Goal: Share content: Share content

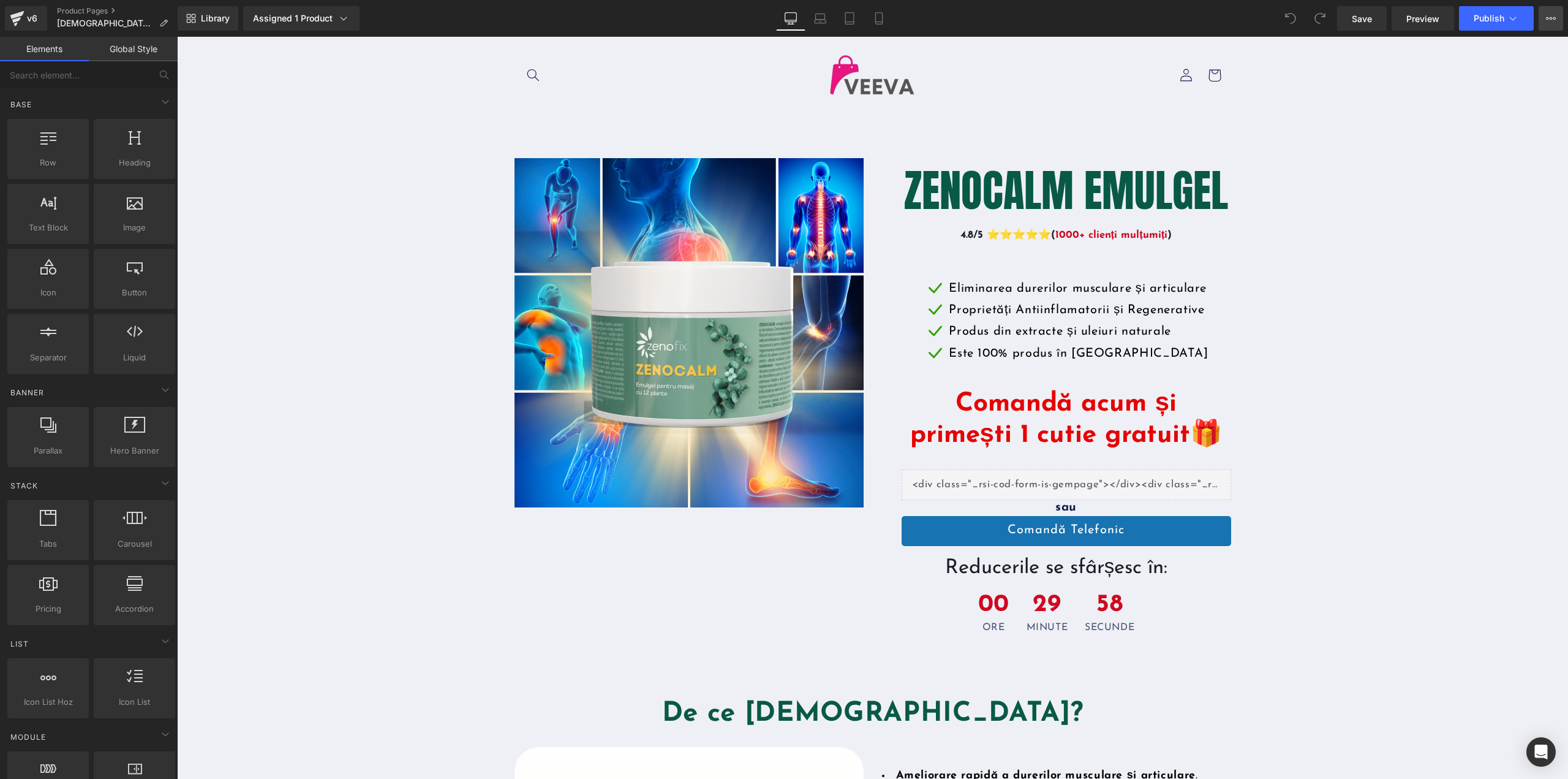
click at [1551, 14] on icon at bounding box center [1550, 18] width 10 height 10
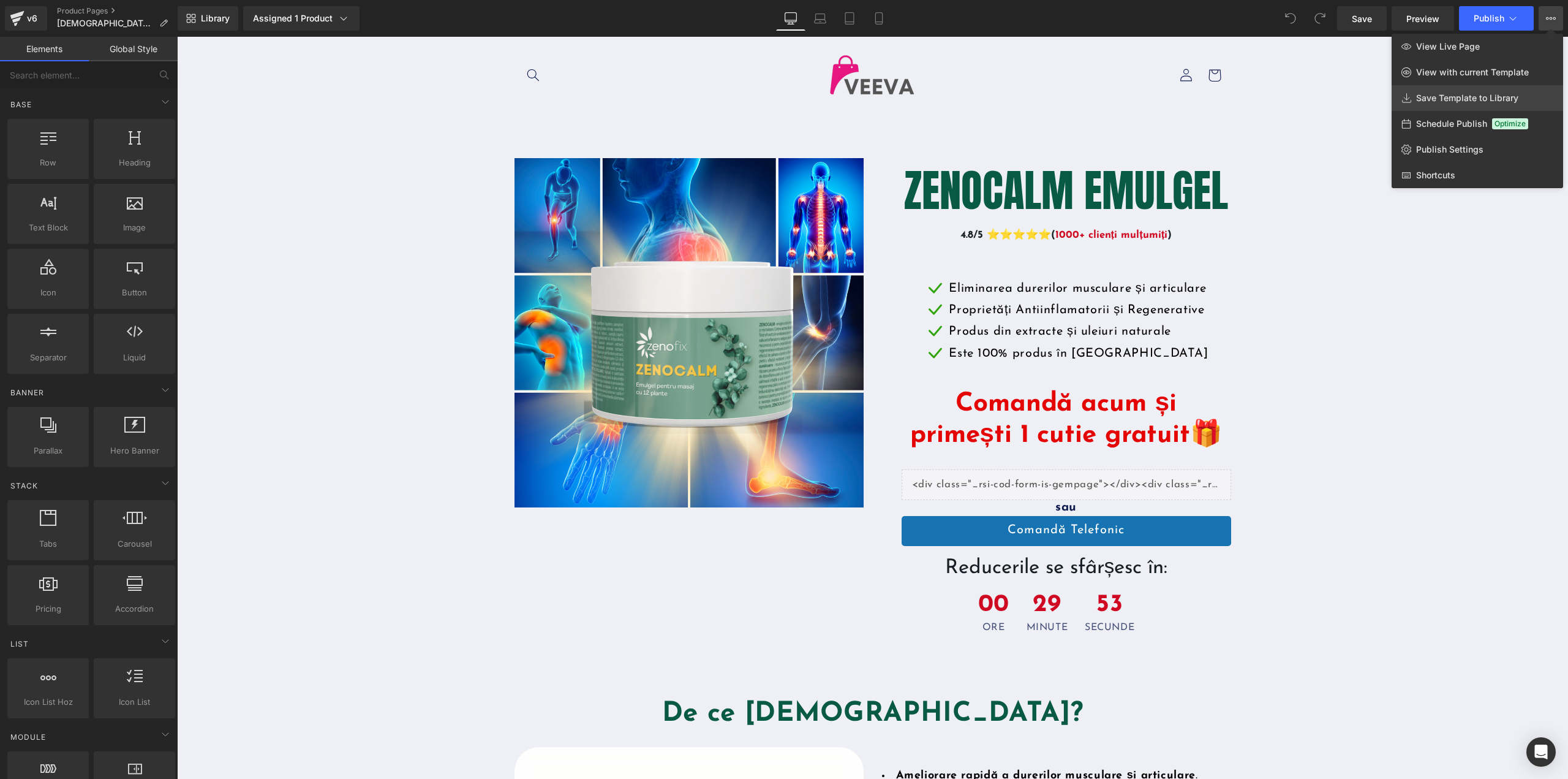
click at [1492, 104] on link "Save Template to Library" at bounding box center [1477, 98] width 171 height 26
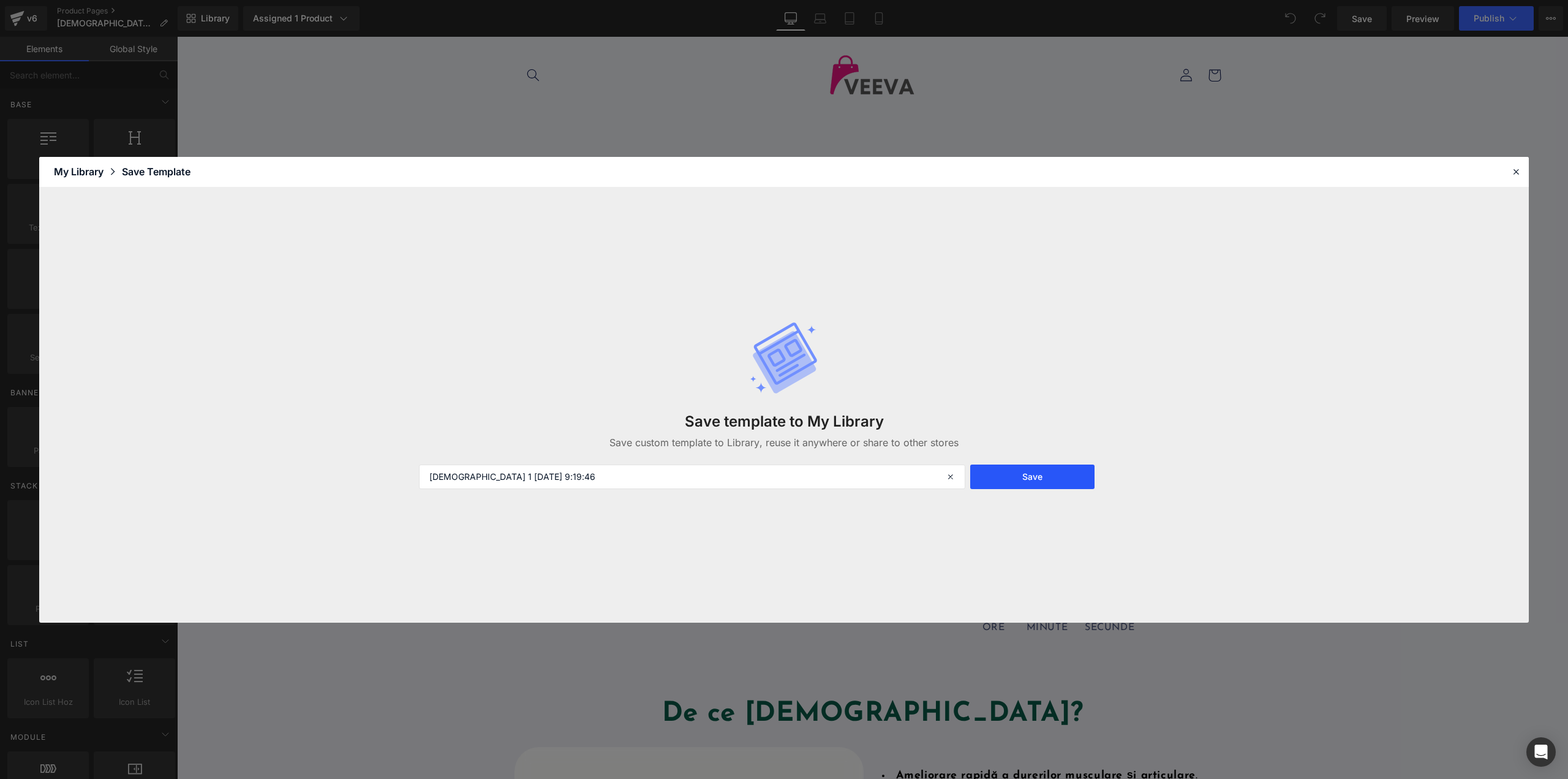
click at [1050, 481] on button "Save" at bounding box center [1033, 476] width 124 height 24
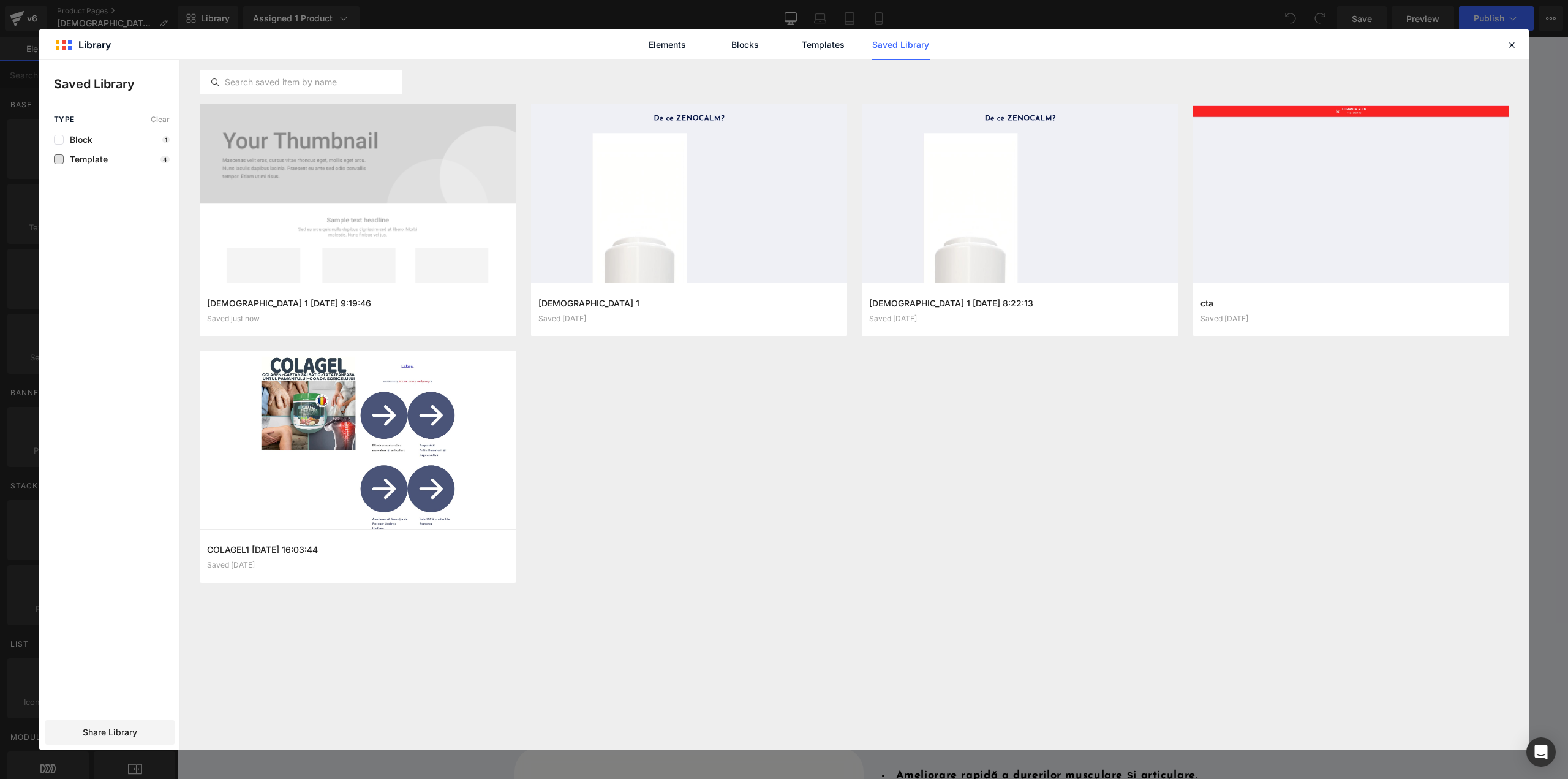
click at [87, 163] on span "Template" at bounding box center [85, 159] width 44 height 10
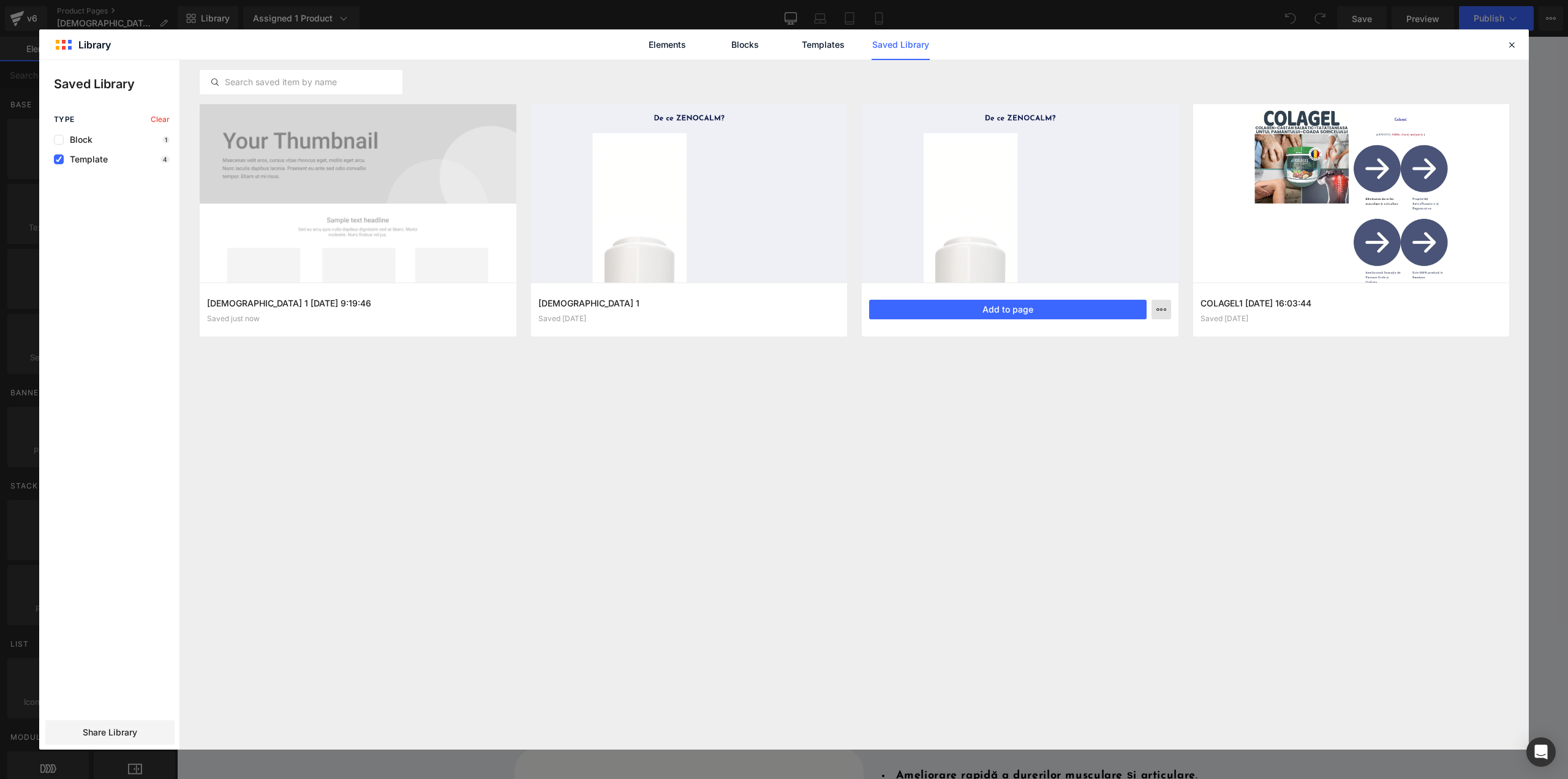
click at [1163, 316] on button "button" at bounding box center [1161, 309] width 20 height 20
click at [996, 460] on div at bounding box center [783, 405] width 1489 height 689
click at [830, 45] on link "Templates" at bounding box center [823, 44] width 58 height 30
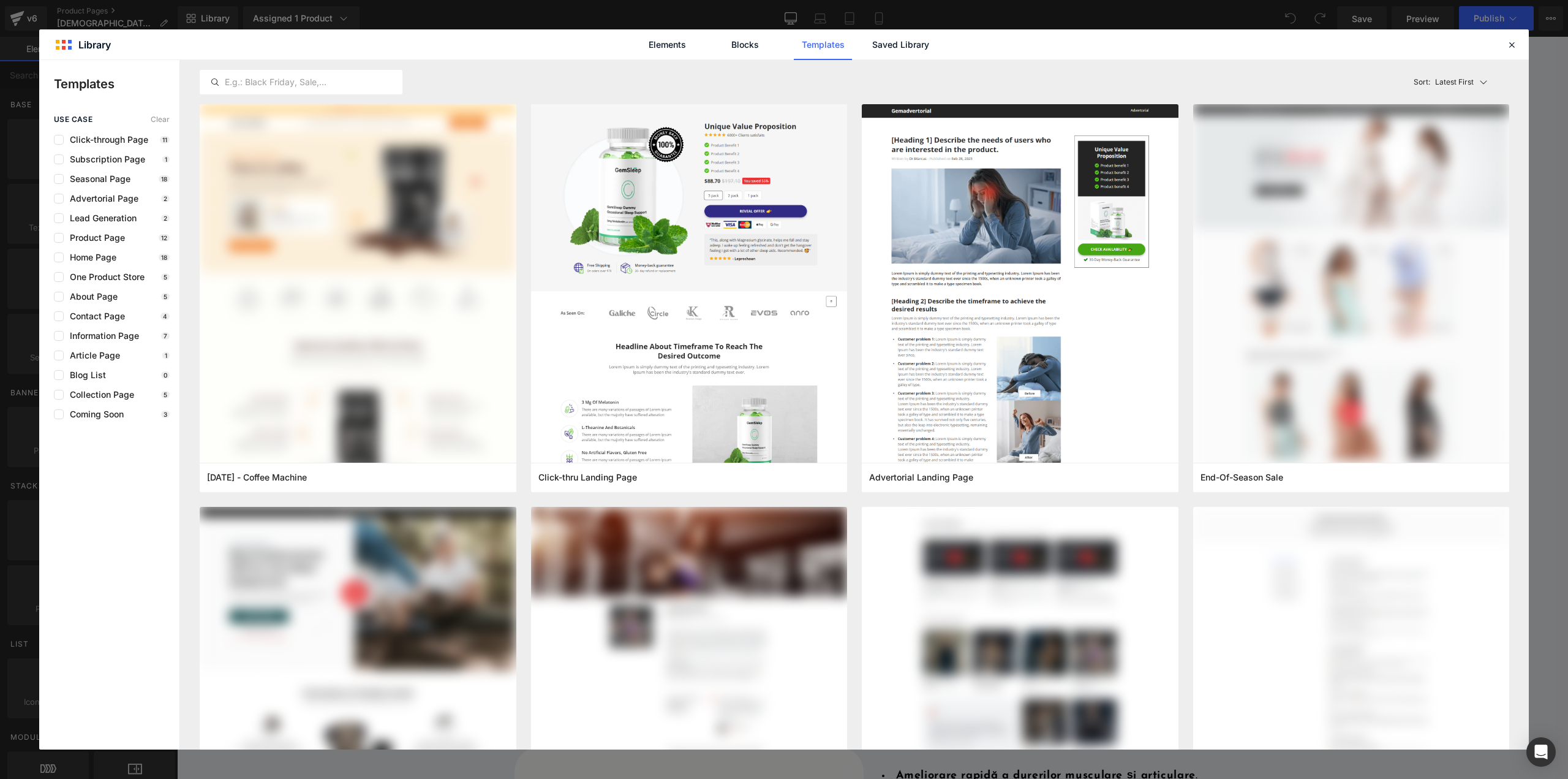
click at [699, 52] on div "Elements Blocks Templates Saved Library" at bounding box center [784, 44] width 311 height 30
click at [794, 52] on link "Elements" at bounding box center [823, 44] width 58 height 30
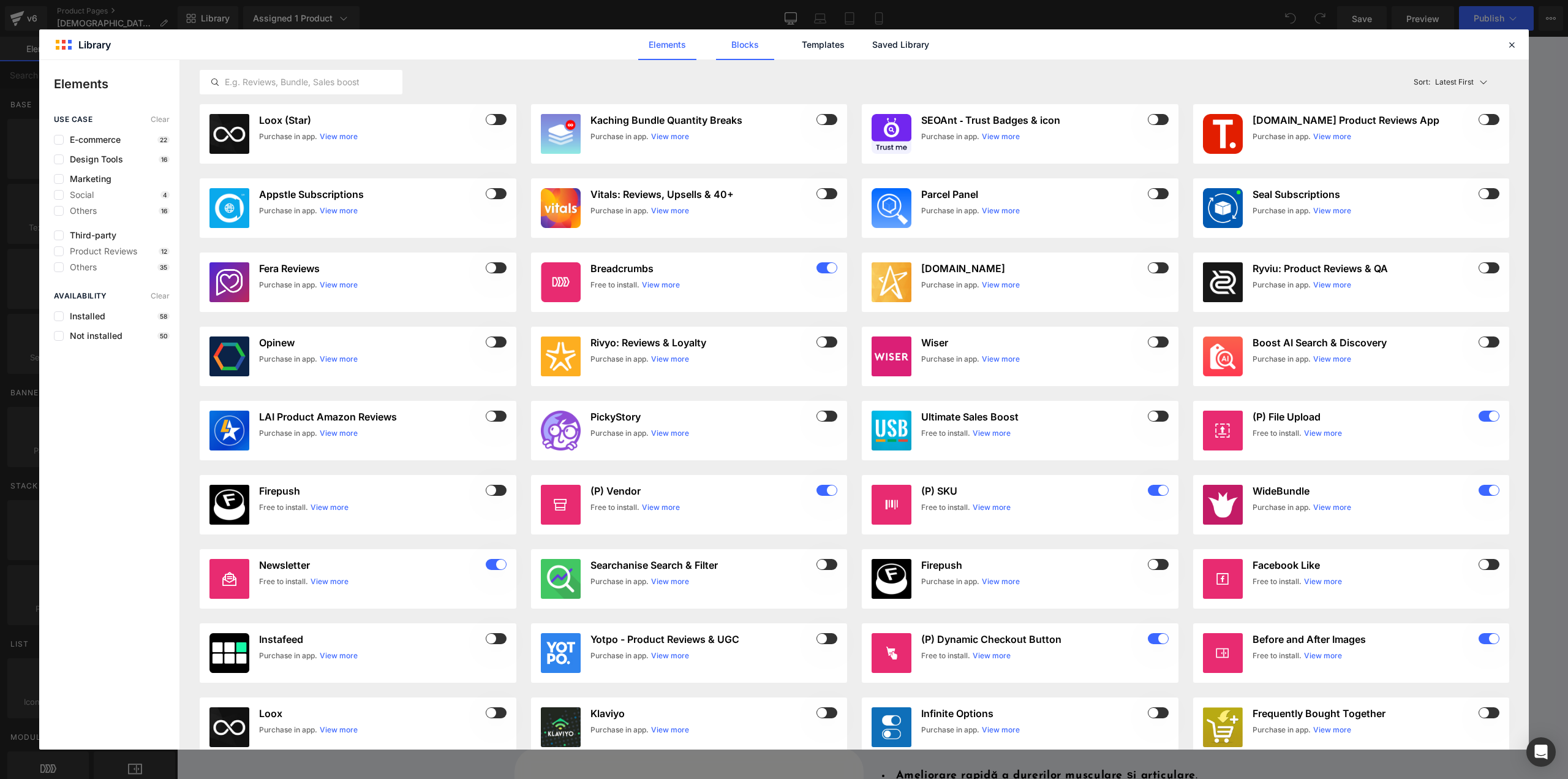
click at [871, 51] on link "Blocks" at bounding box center [900, 44] width 58 height 30
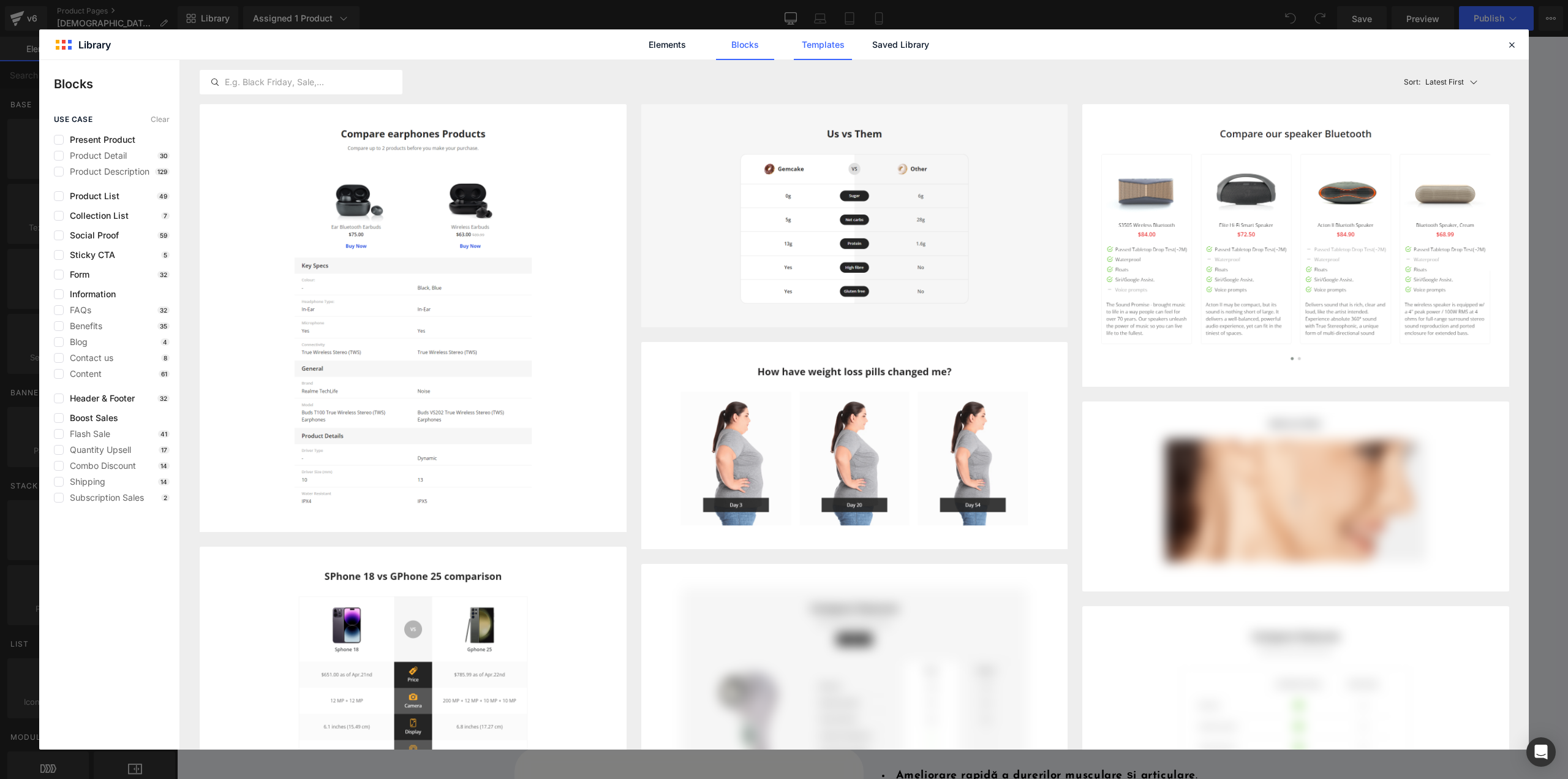
click at [812, 50] on link "Templates" at bounding box center [823, 44] width 58 height 30
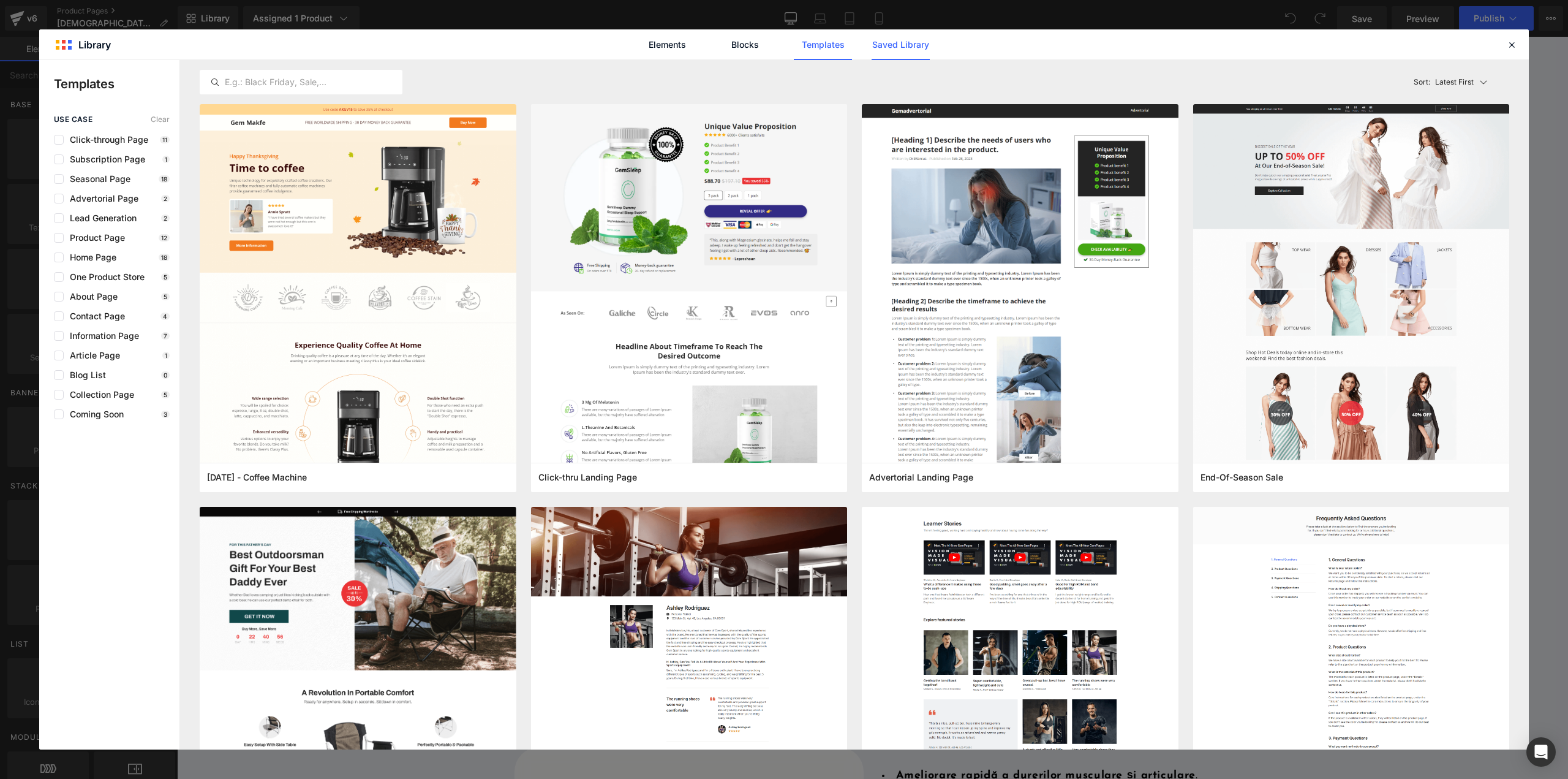
click at [904, 46] on link "Saved Library" at bounding box center [900, 44] width 58 height 30
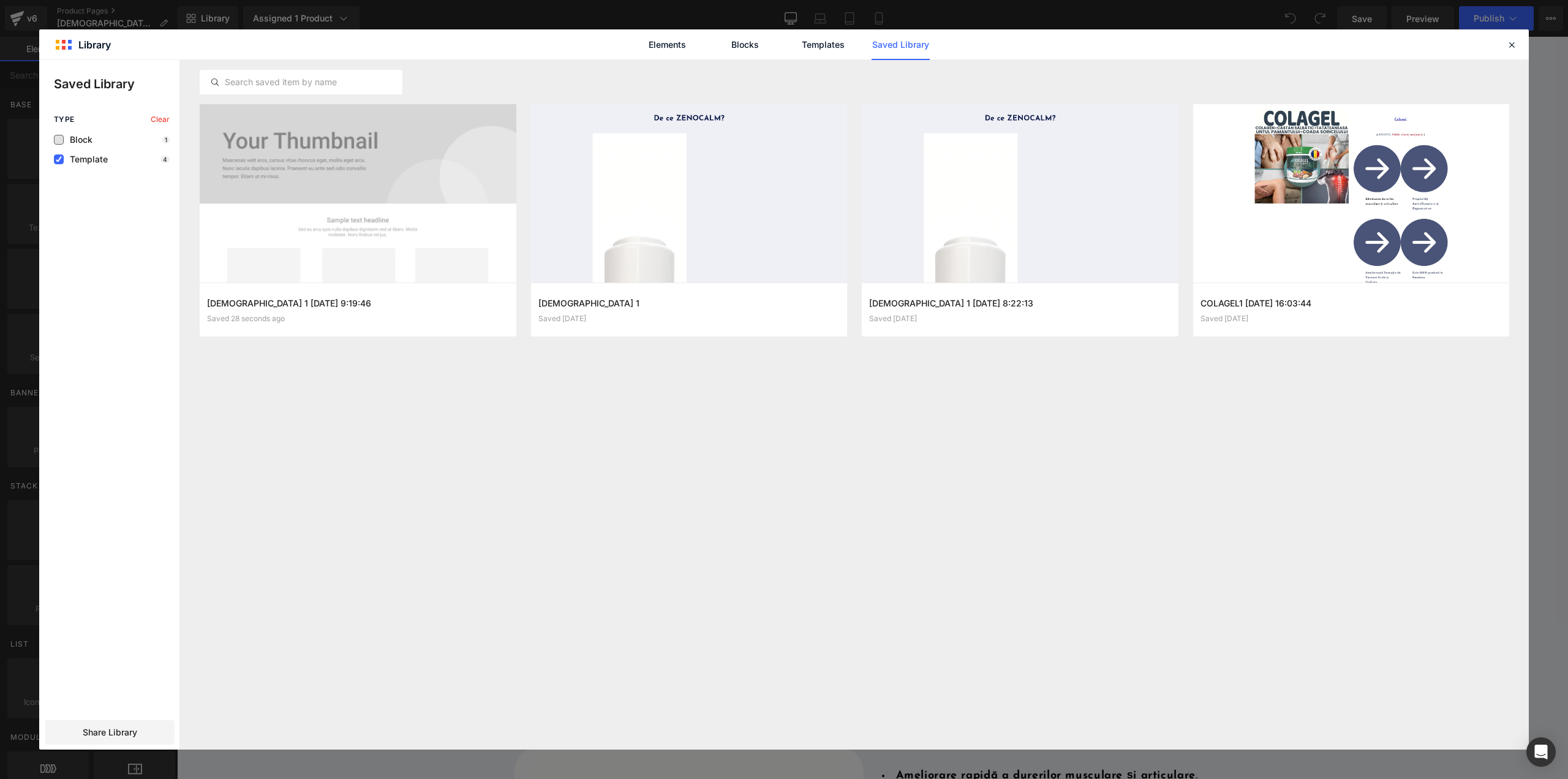
click at [67, 139] on span "Block" at bounding box center [78, 140] width 29 height 10
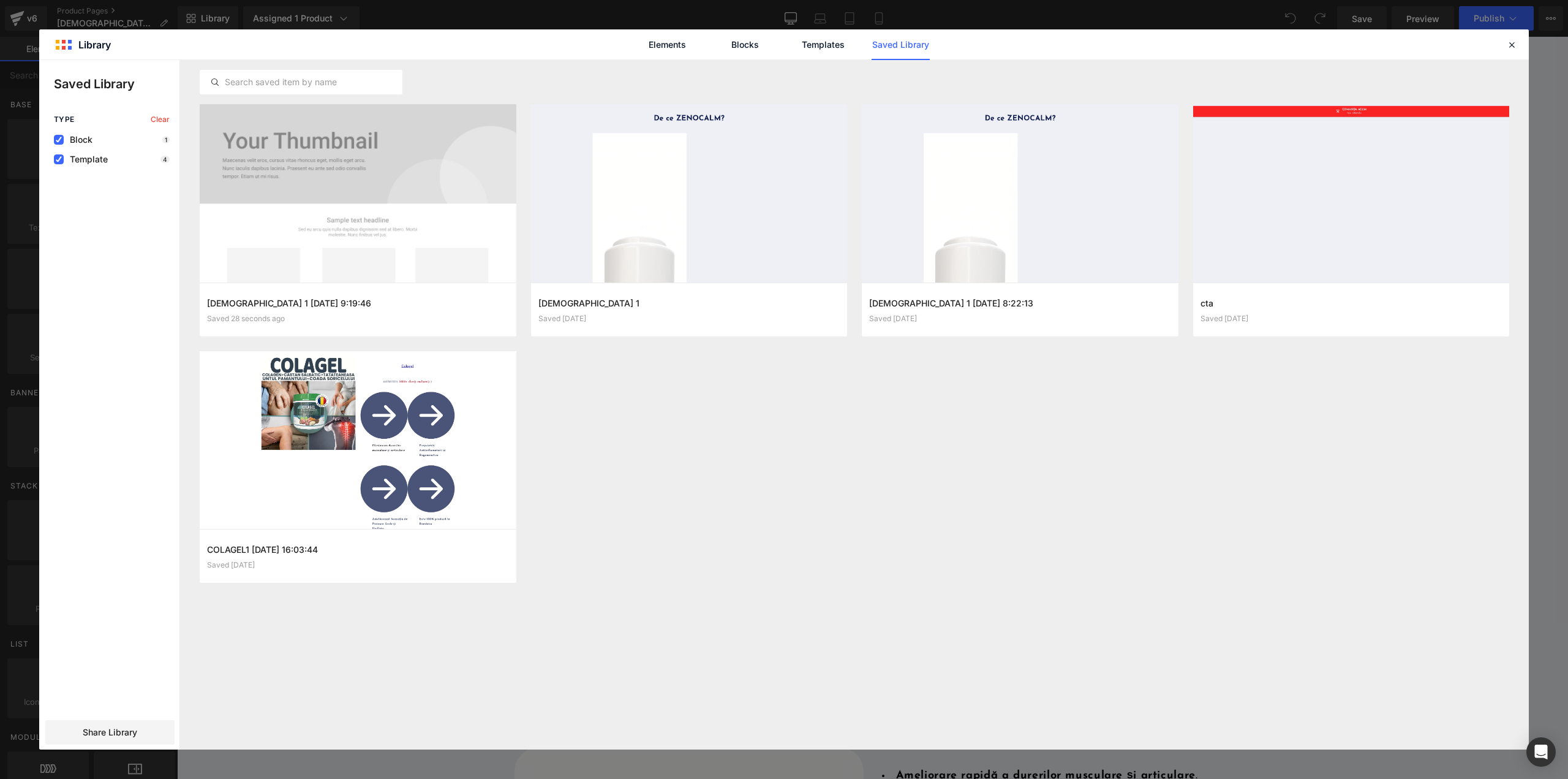
click at [67, 139] on span "Block" at bounding box center [78, 140] width 29 height 10
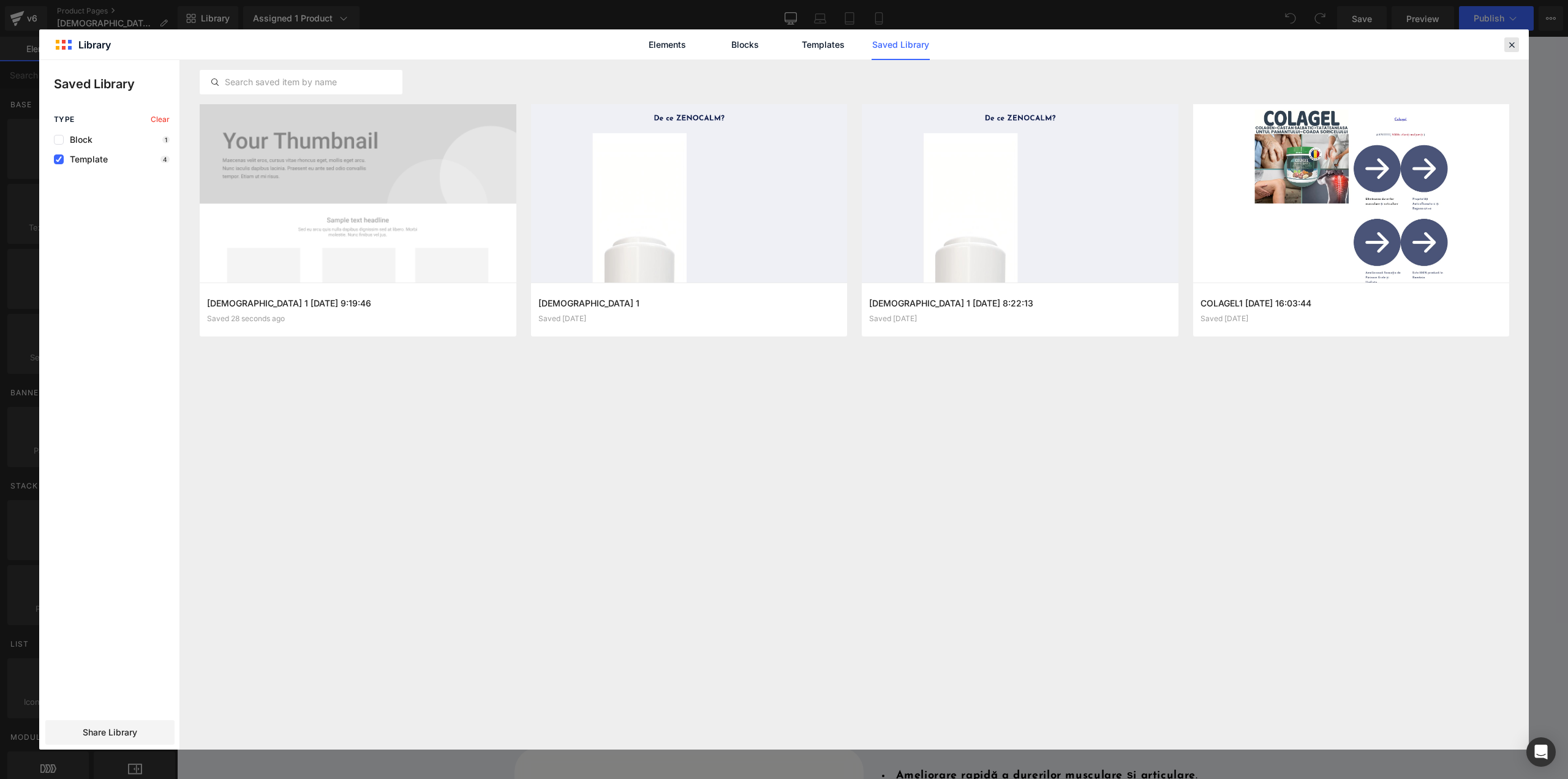
click at [1509, 44] on icon at bounding box center [1511, 44] width 11 height 11
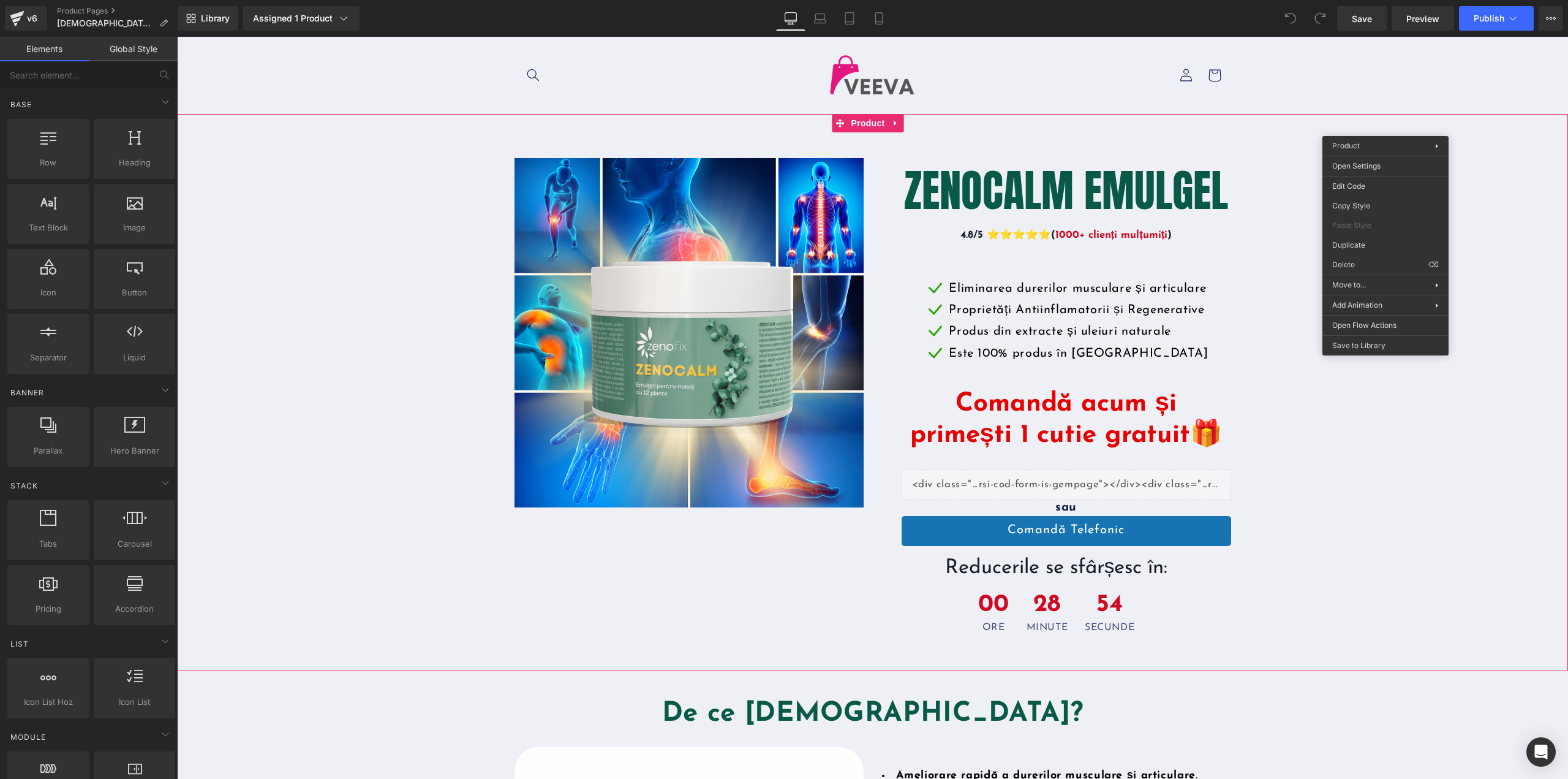
click at [1423, 32] on div "Library Assigned 1 Product Product Preview ZENOCALM Emulgel Manage assigned pro…" at bounding box center [873, 19] width 1390 height 37
click at [1423, 26] on link "Preview" at bounding box center [1423, 18] width 63 height 24
click at [178, 16] on link "Library" at bounding box center [208, 18] width 61 height 24
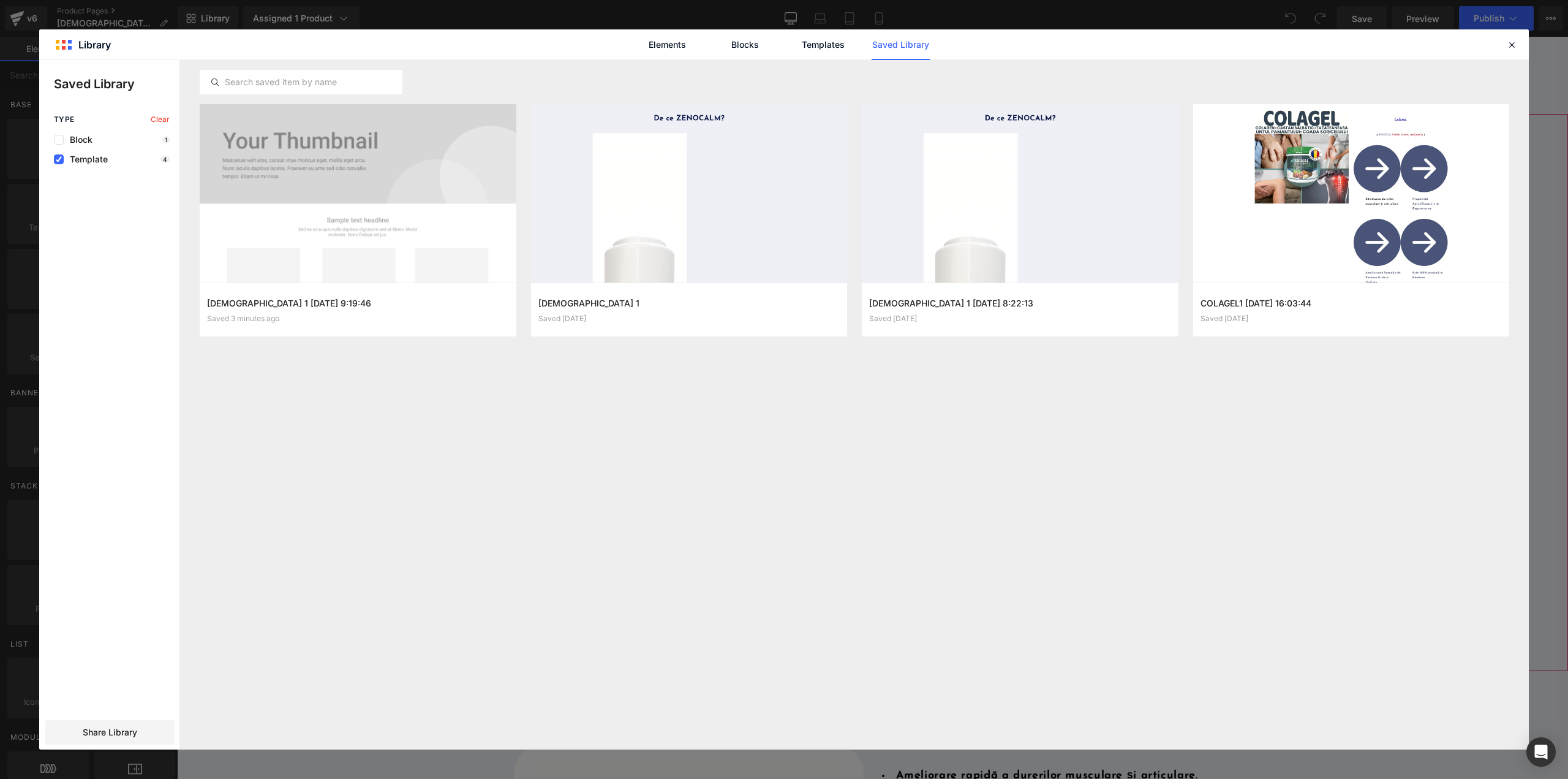
click at [799, 379] on div "ZENOCALM 1 [DATE] 9:19:46 Saved 3 minutes ago Add to page ZENOCALM 1 Saved [DAT…" at bounding box center [854, 405] width 1310 height 689
click at [498, 315] on button "button" at bounding box center [499, 309] width 20 height 20
click at [656, 476] on div at bounding box center [783, 405] width 1489 height 689
click at [1507, 47] on icon at bounding box center [1511, 44] width 11 height 11
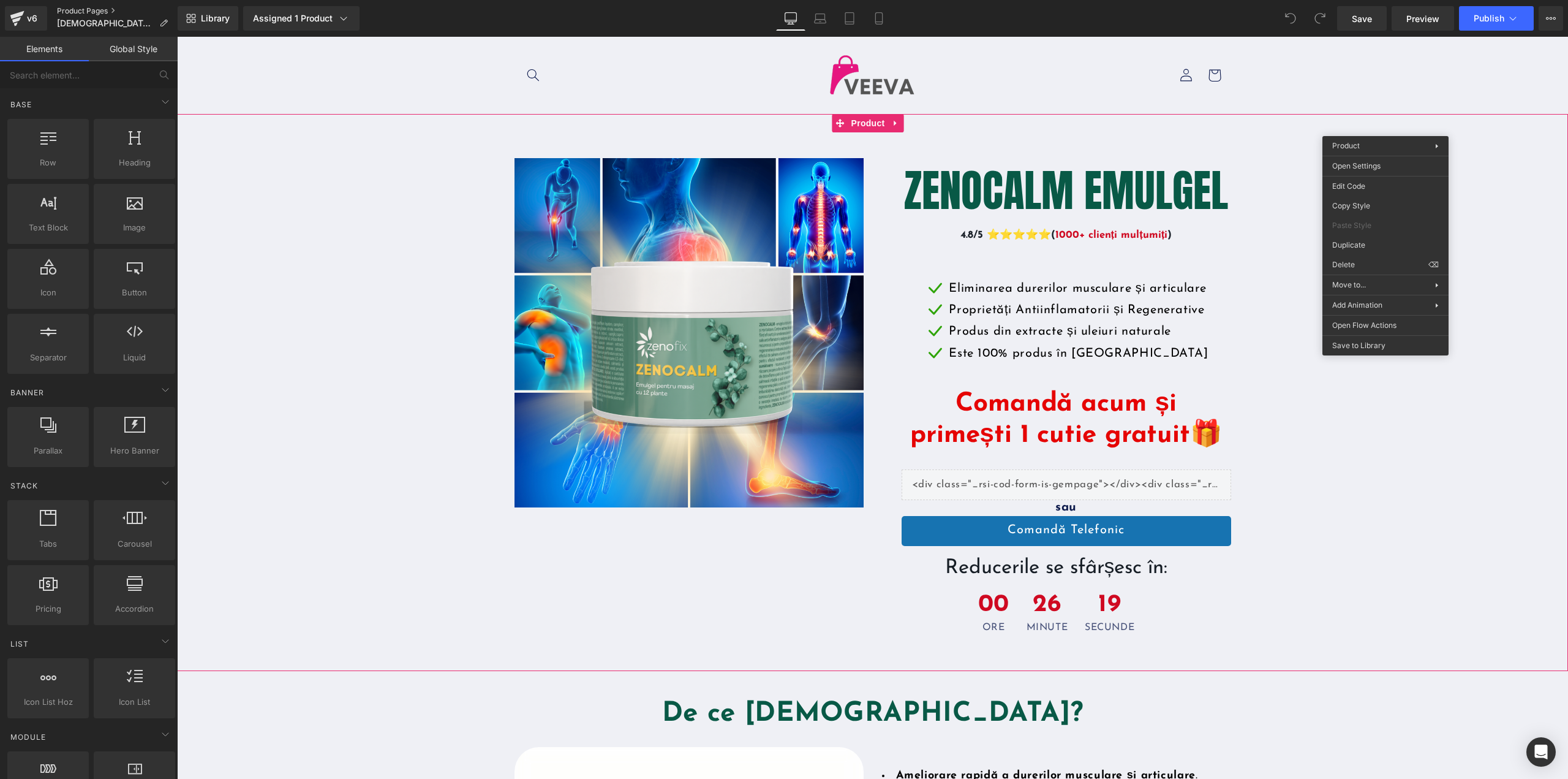
click at [72, 13] on link "Product Pages" at bounding box center [117, 11] width 121 height 10
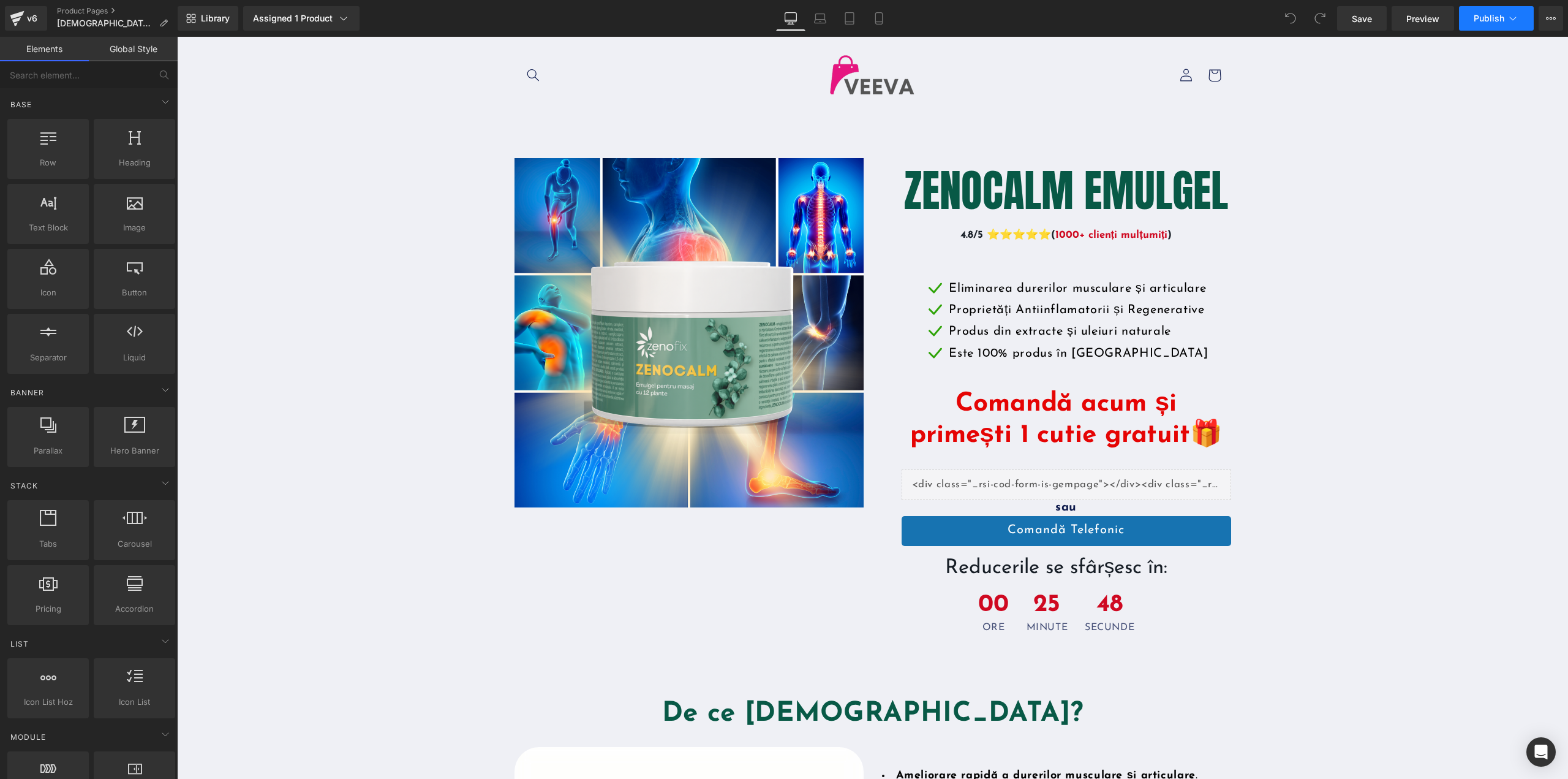
click at [1523, 15] on button "Publish" at bounding box center [1496, 18] width 75 height 24
click at [1549, 15] on icon at bounding box center [1550, 18] width 10 height 10
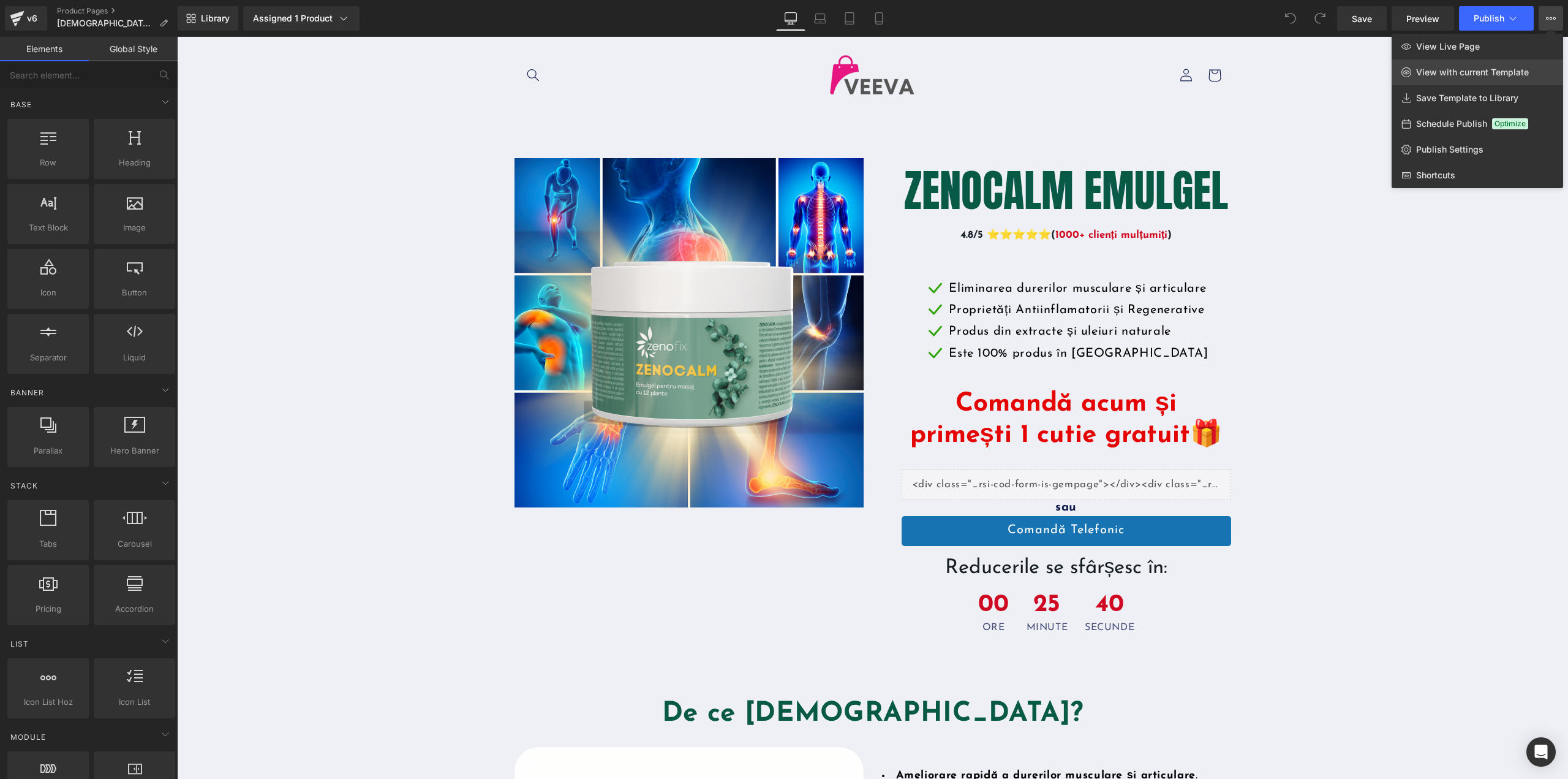
click at [1431, 85] on link "View with current Template" at bounding box center [1477, 72] width 171 height 26
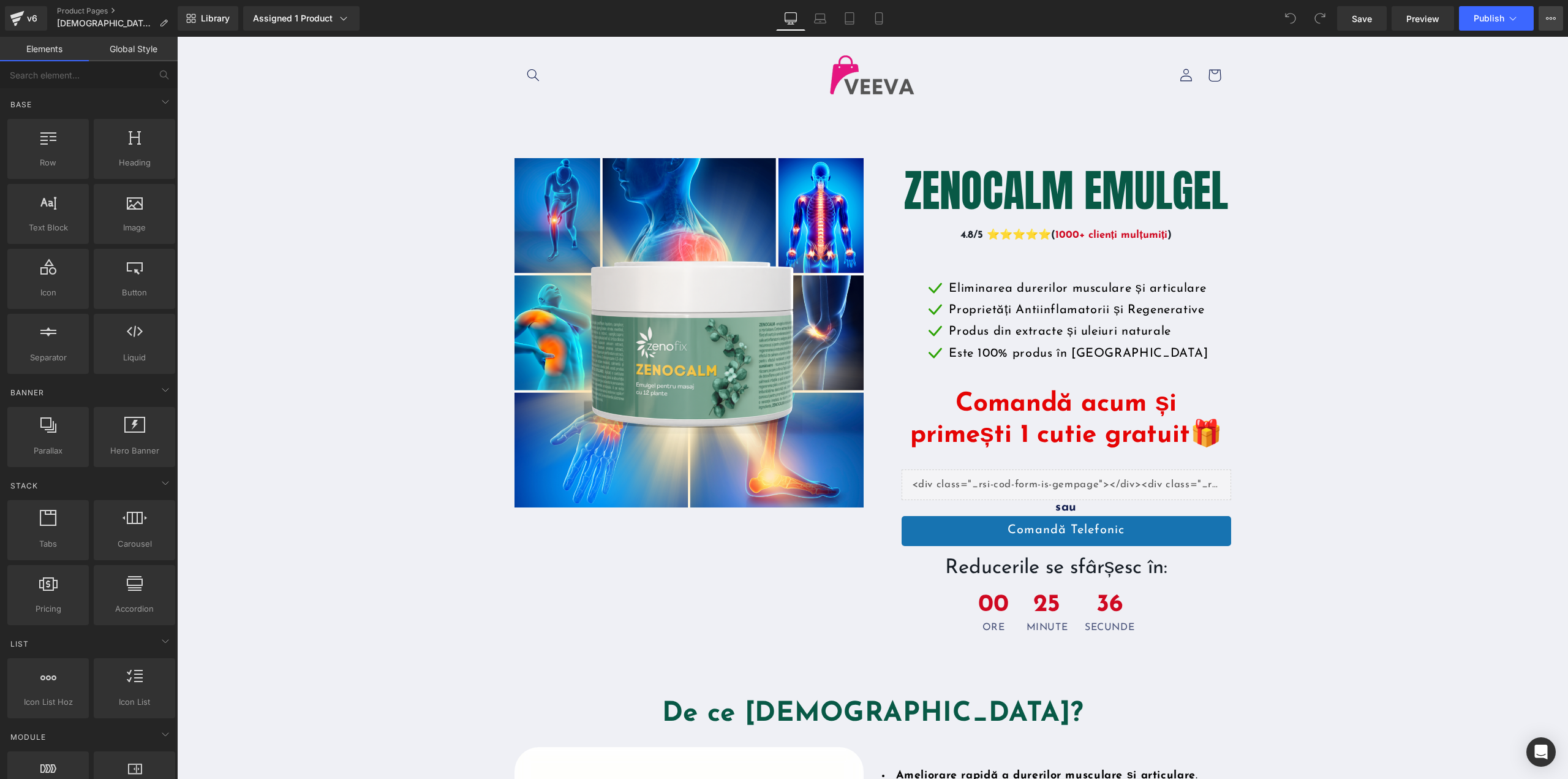
click at [1544, 18] on button "View Live Page View with current Template Save Template to Library Schedule Pub…" at bounding box center [1550, 18] width 24 height 24
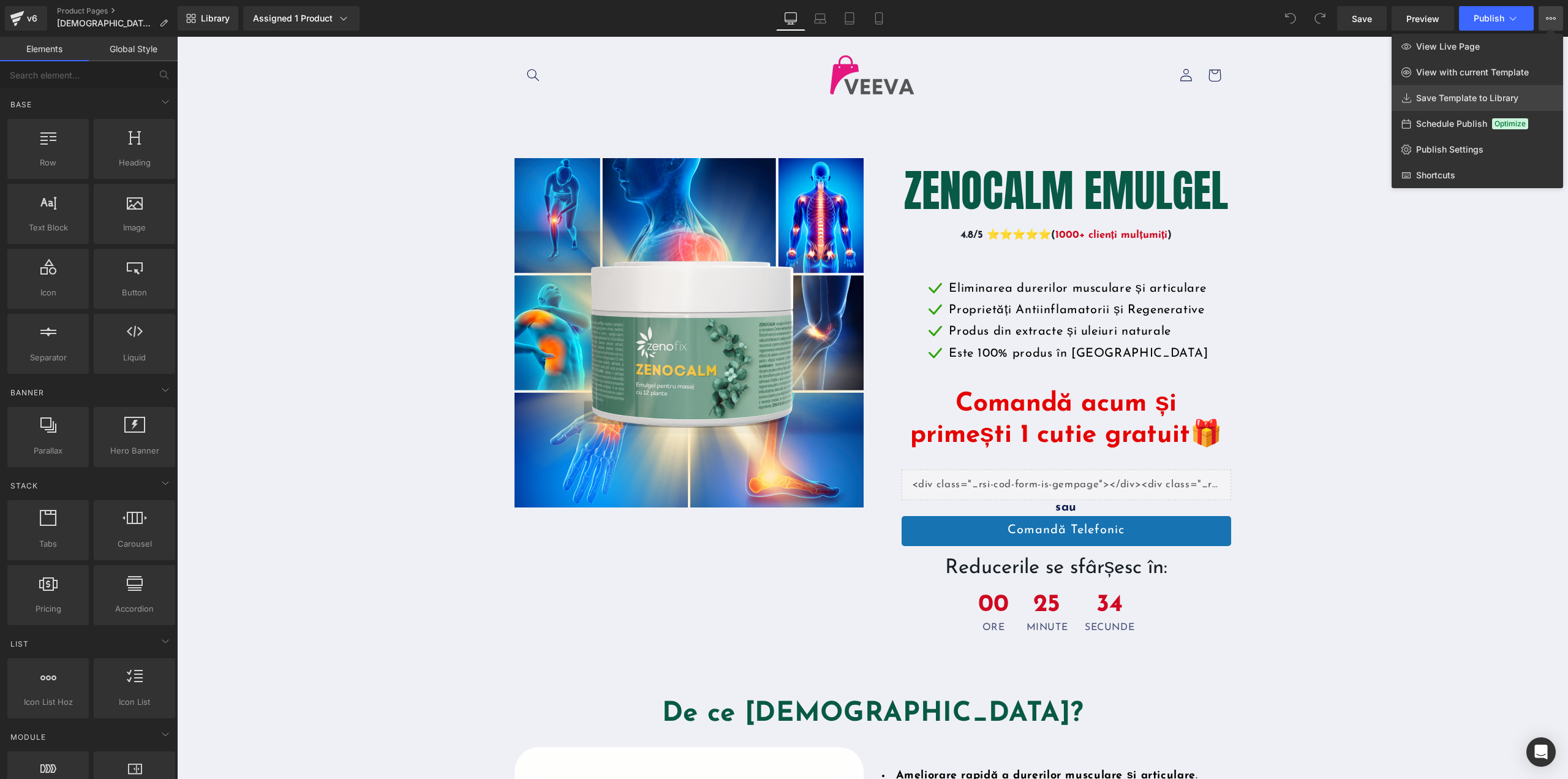
click at [1470, 96] on span "Save Template to Library" at bounding box center [1467, 98] width 102 height 11
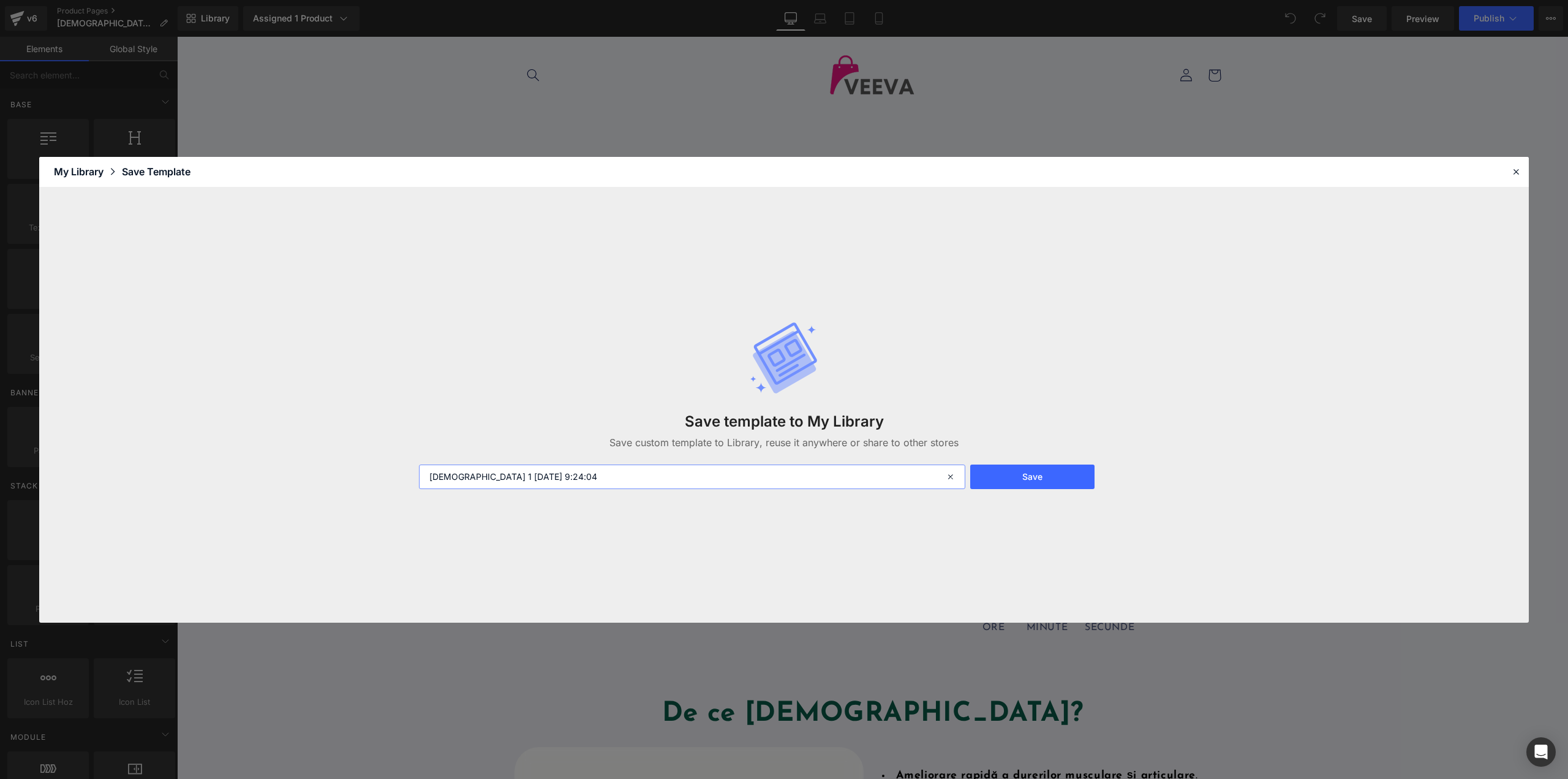
click at [471, 479] on input "ZENOCALM 1 2025-08-20 9:24:04" at bounding box center [692, 476] width 546 height 24
drag, startPoint x: 479, startPoint y: 477, endPoint x: 708, endPoint y: 477, distance: 229.0
click at [707, 478] on input "ZENOCALM 1 2025-08-20 9:24:04" at bounding box center [692, 476] width 546 height 24
type input "ZENOCALM back-up"
click at [1025, 470] on button "Save" at bounding box center [1033, 476] width 124 height 24
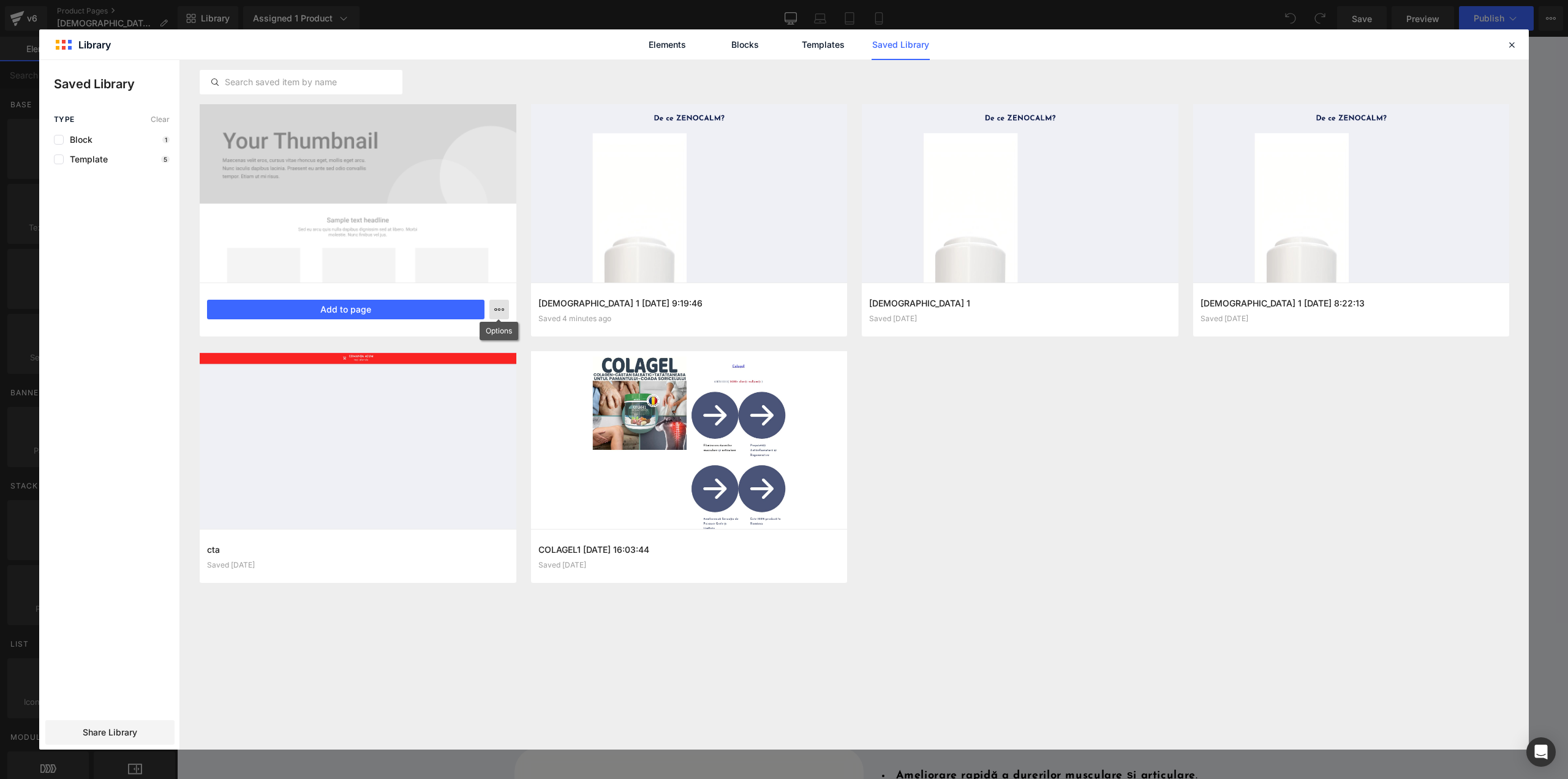
click at [496, 314] on button "button" at bounding box center [499, 309] width 20 height 20
click at [1062, 536] on div at bounding box center [783, 405] width 1489 height 689
click at [131, 731] on span "Share Library" at bounding box center [110, 732] width 54 height 13
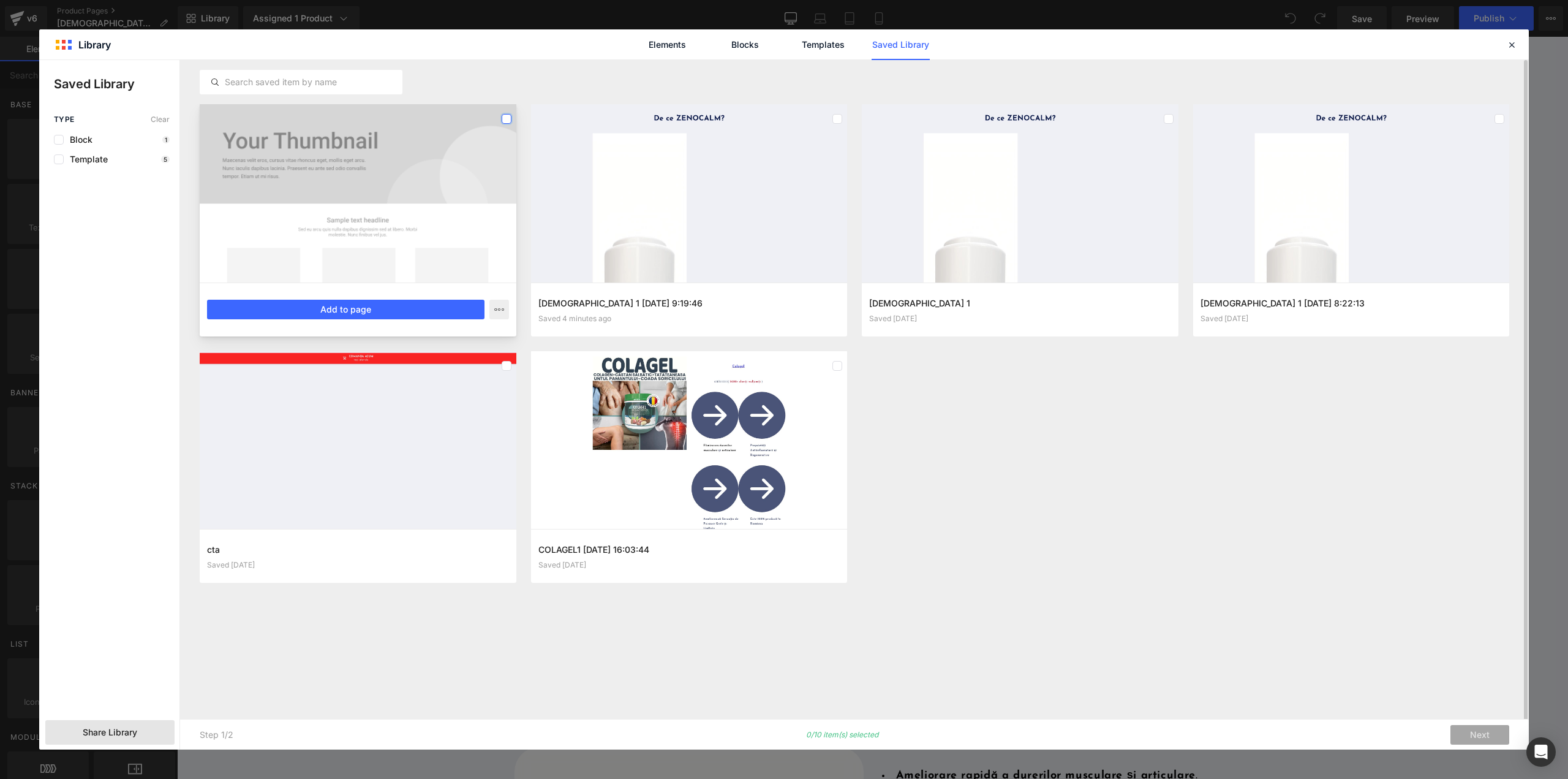
click at [510, 117] on label at bounding box center [506, 118] width 10 height 10
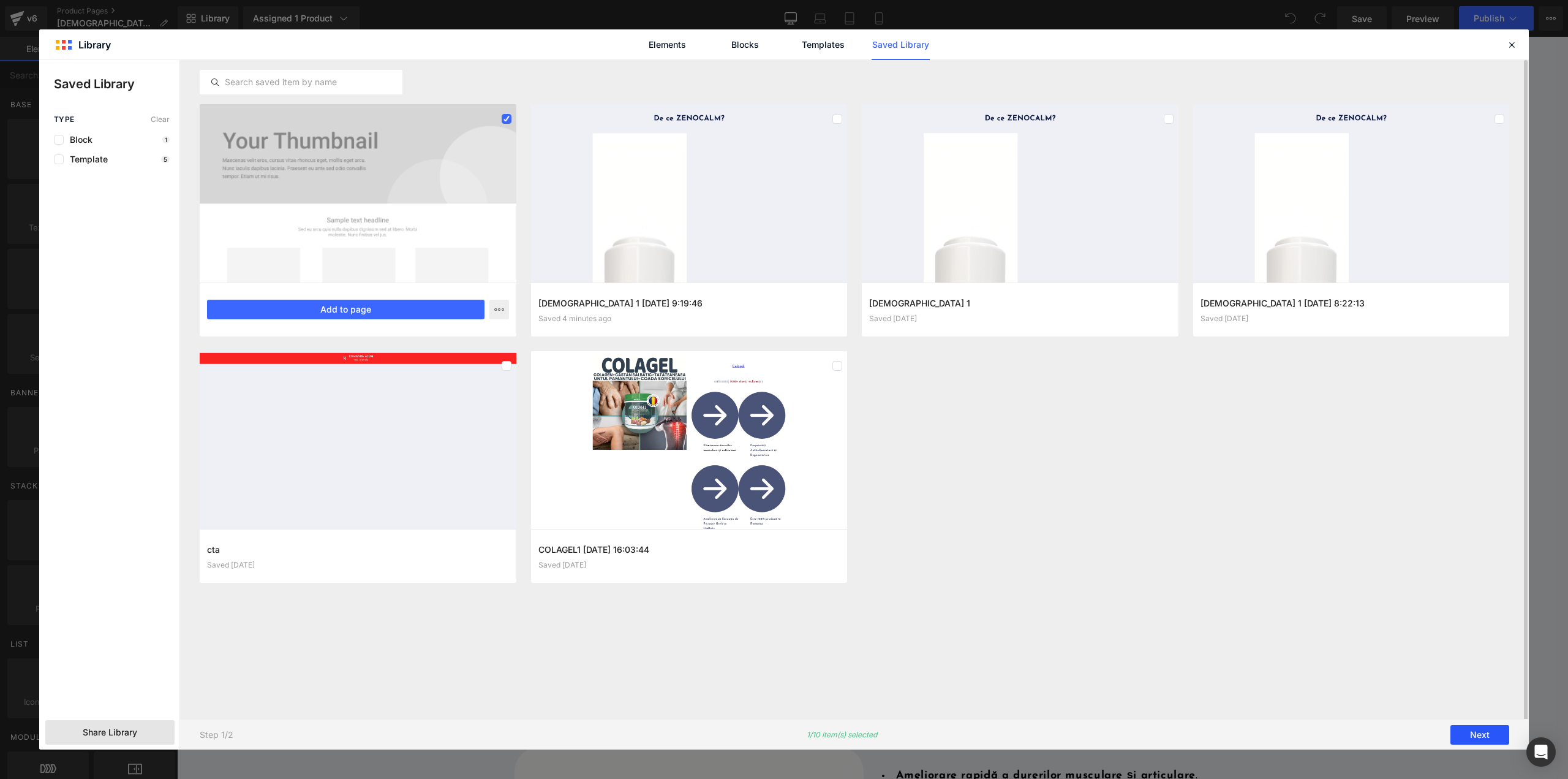
click at [1473, 725] on button "Next" at bounding box center [1479, 735] width 59 height 20
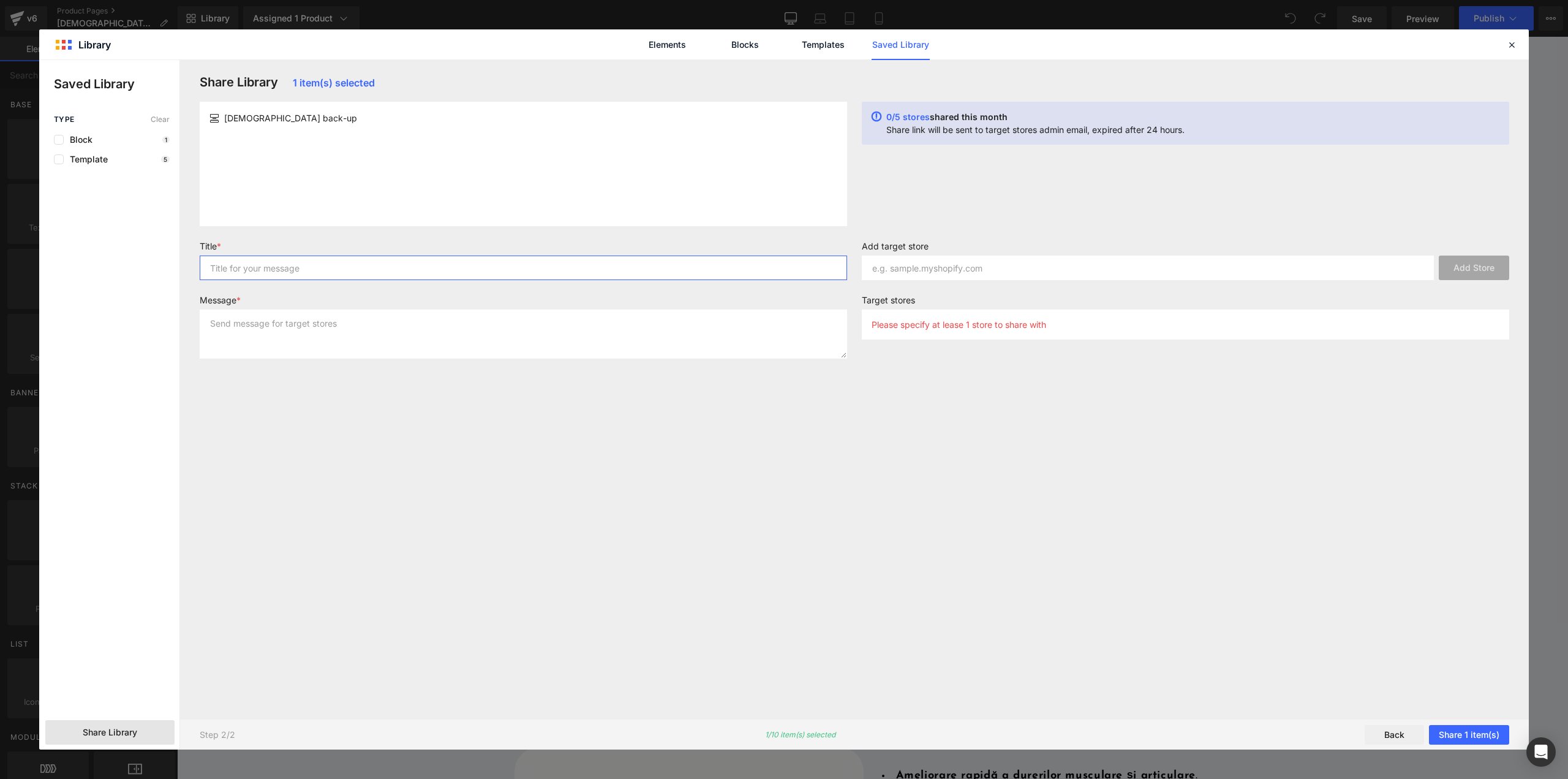
click at [615, 268] on input "text" at bounding box center [523, 267] width 647 height 24
type input "Zenocalm"
click at [608, 321] on textarea at bounding box center [523, 334] width 647 height 49
type textarea "template pagina"
click at [998, 261] on input "text" at bounding box center [1148, 267] width 572 height 24
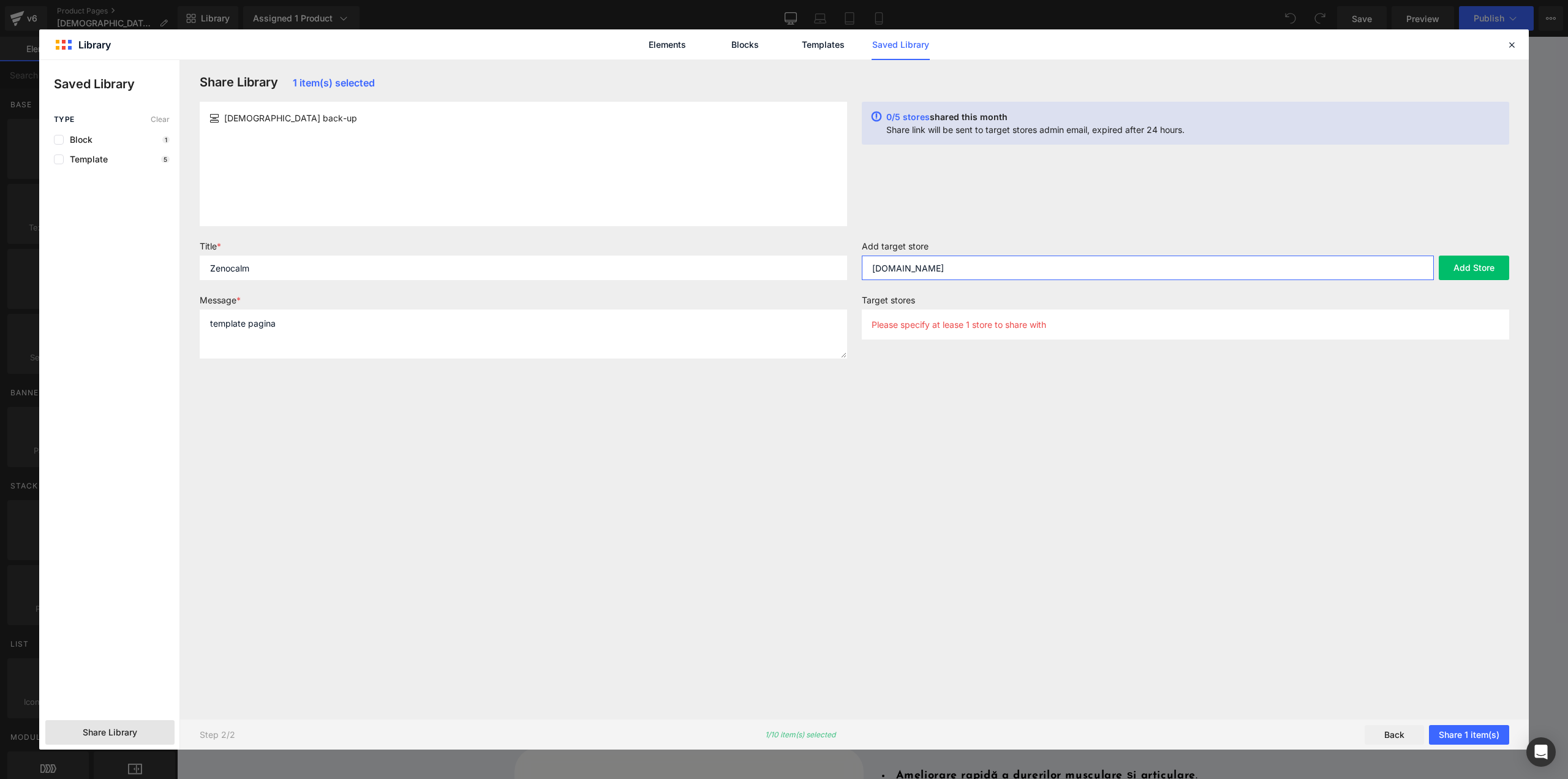
type input "www.calmare.ro"
click at [1021, 395] on div "Share Library 1 item(s) selected ZENOCALM back-up 0/5 stores shared this month …" at bounding box center [854, 390] width 1324 height 630
click at [994, 271] on input "www.calmare.ro" at bounding box center [1148, 267] width 572 height 24
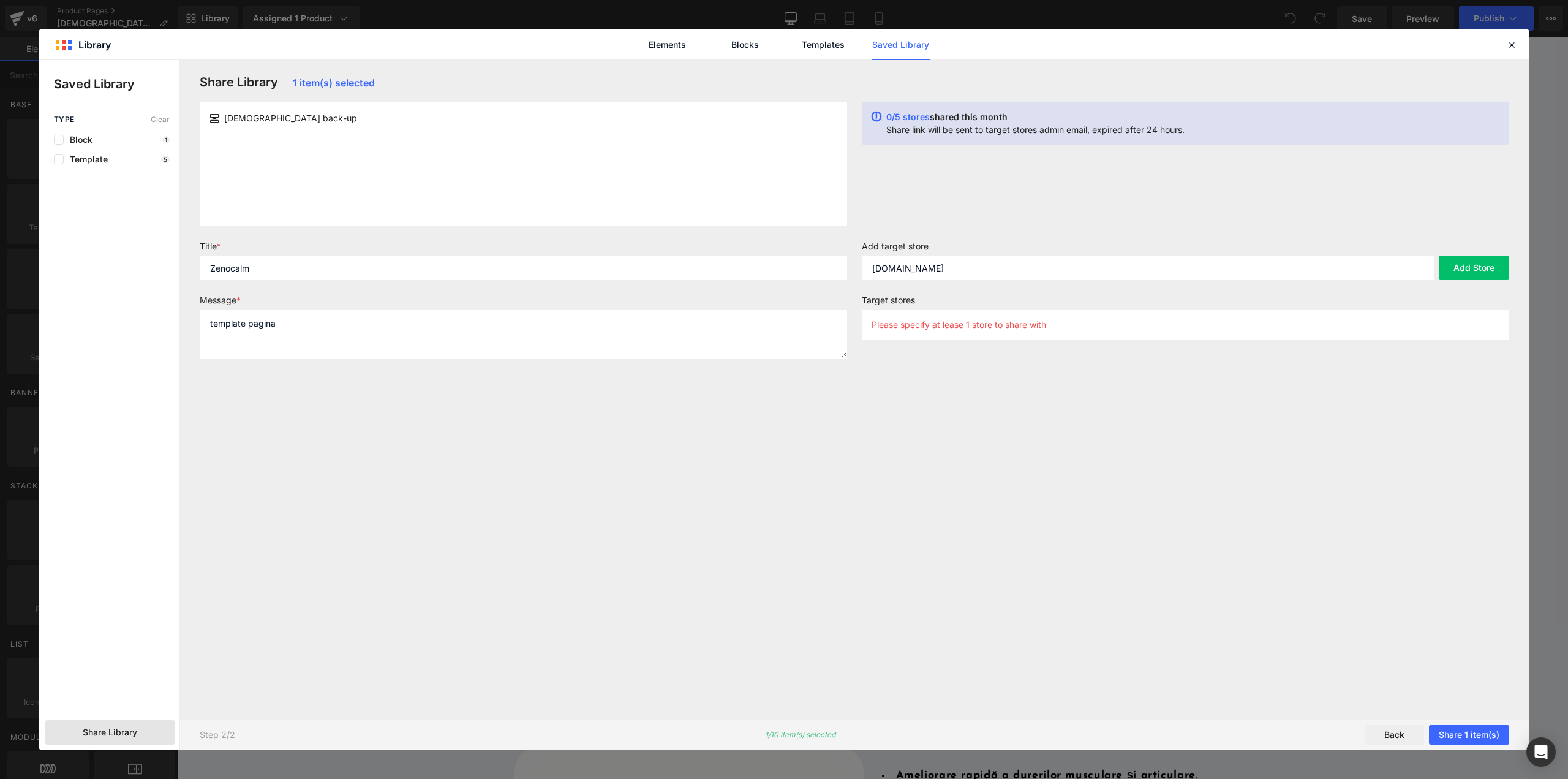
click at [1335, 417] on div "Share Library 1 item(s) selected ZENOCALM back-up 0/5 stores shared this month …" at bounding box center [854, 390] width 1324 height 630
click at [1459, 258] on button "Add Store" at bounding box center [1473, 267] width 71 height 24
click at [1450, 737] on button "Share 1 item(s)" at bounding box center [1469, 735] width 80 height 20
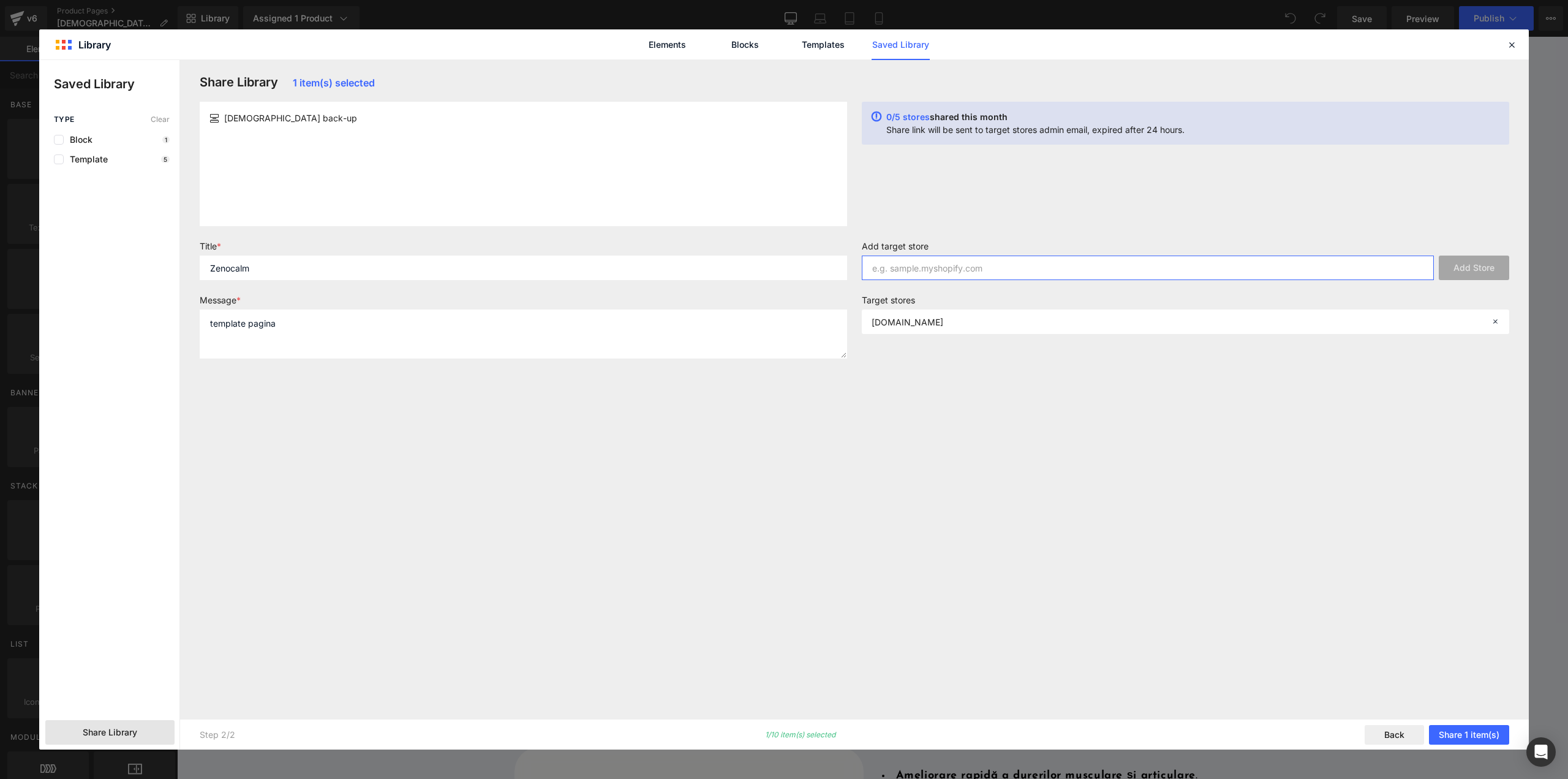
click at [1037, 266] on input "text" at bounding box center [1148, 267] width 572 height 24
type input "calmare.ro"
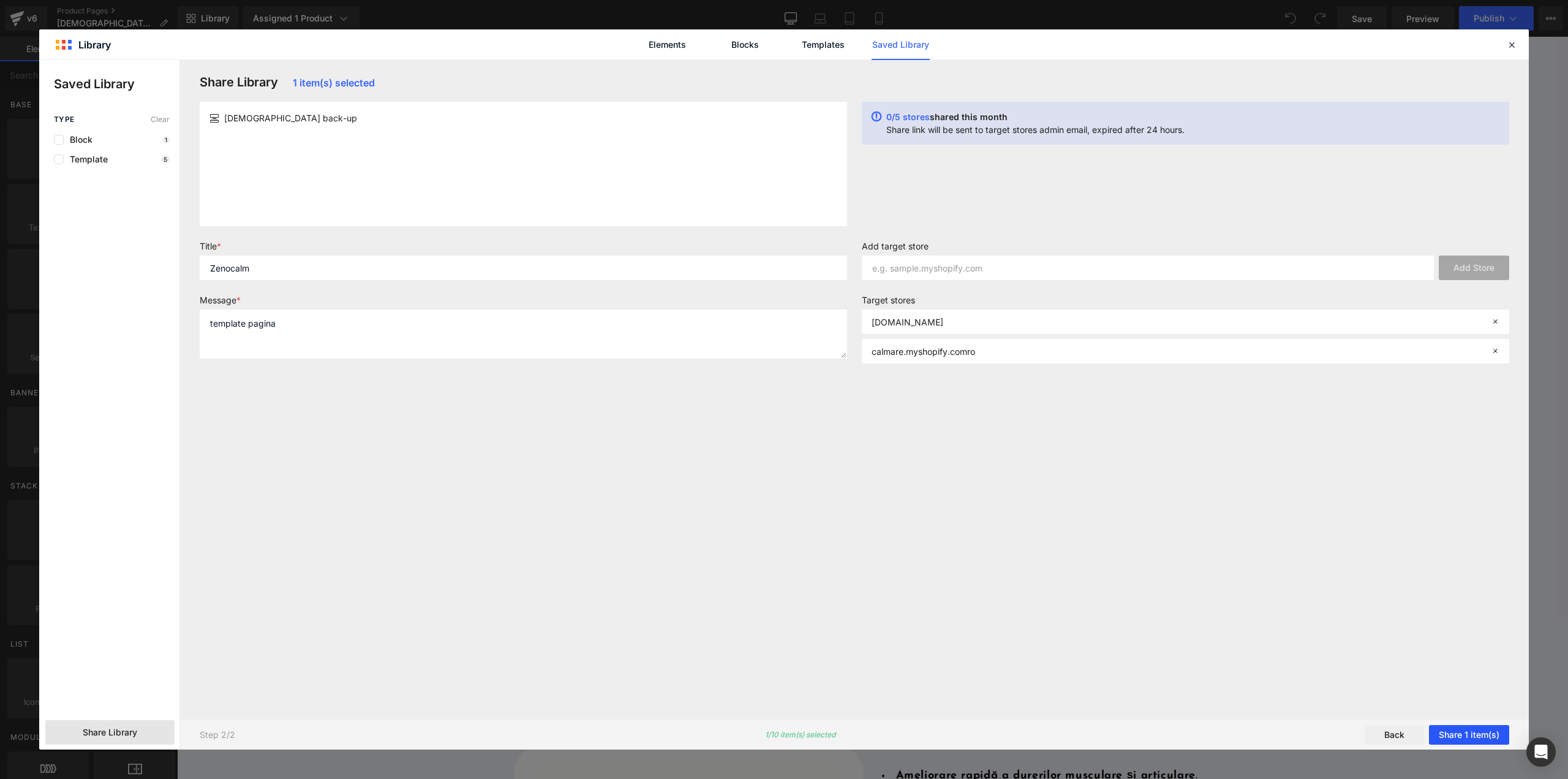
click at [1463, 728] on button "Share 1 item(s)" at bounding box center [1469, 735] width 80 height 20
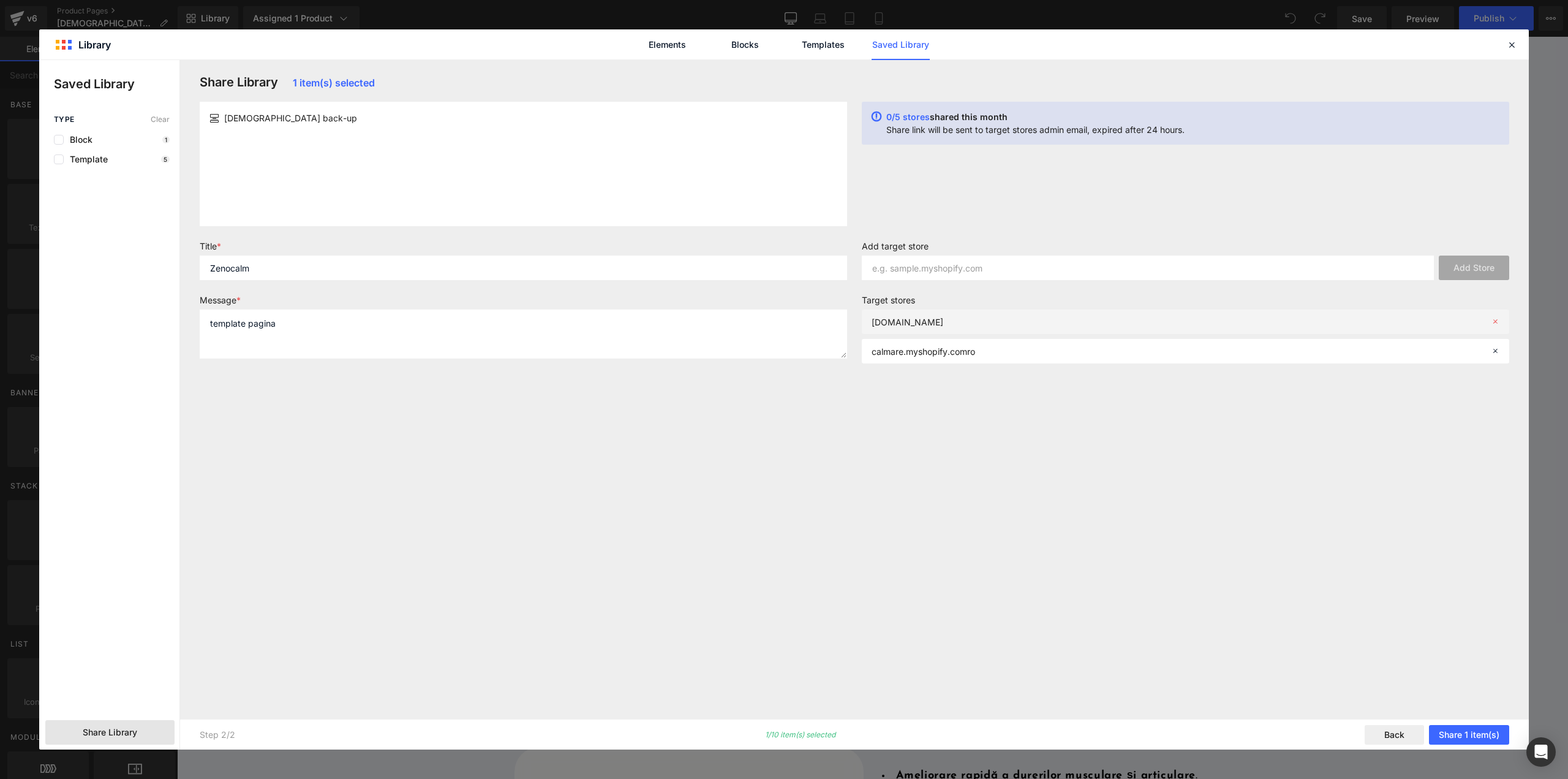
click at [1497, 324] on icon at bounding box center [1495, 321] width 9 height 9
click at [1495, 323] on icon at bounding box center [1495, 321] width 9 height 9
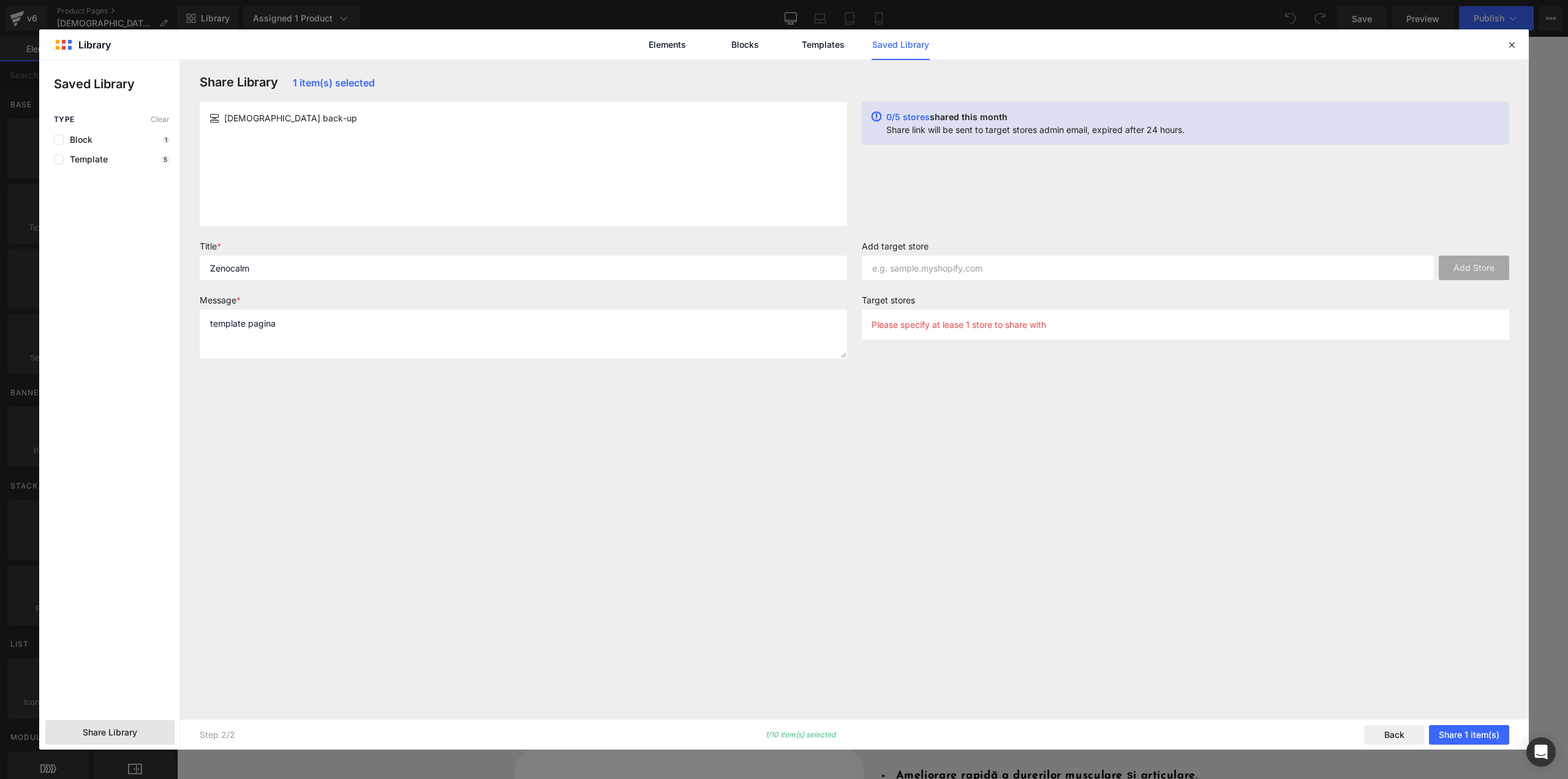
click at [1214, 382] on div "Share Library 1 item(s) selected ZENOCALM back-up 0/5 stores shared this month …" at bounding box center [854, 390] width 1324 height 630
click at [1062, 270] on input "text" at bounding box center [1148, 267] width 572 height 24
type input "veeva.ro"
click at [1498, 271] on button "Add Store" at bounding box center [1473, 267] width 71 height 24
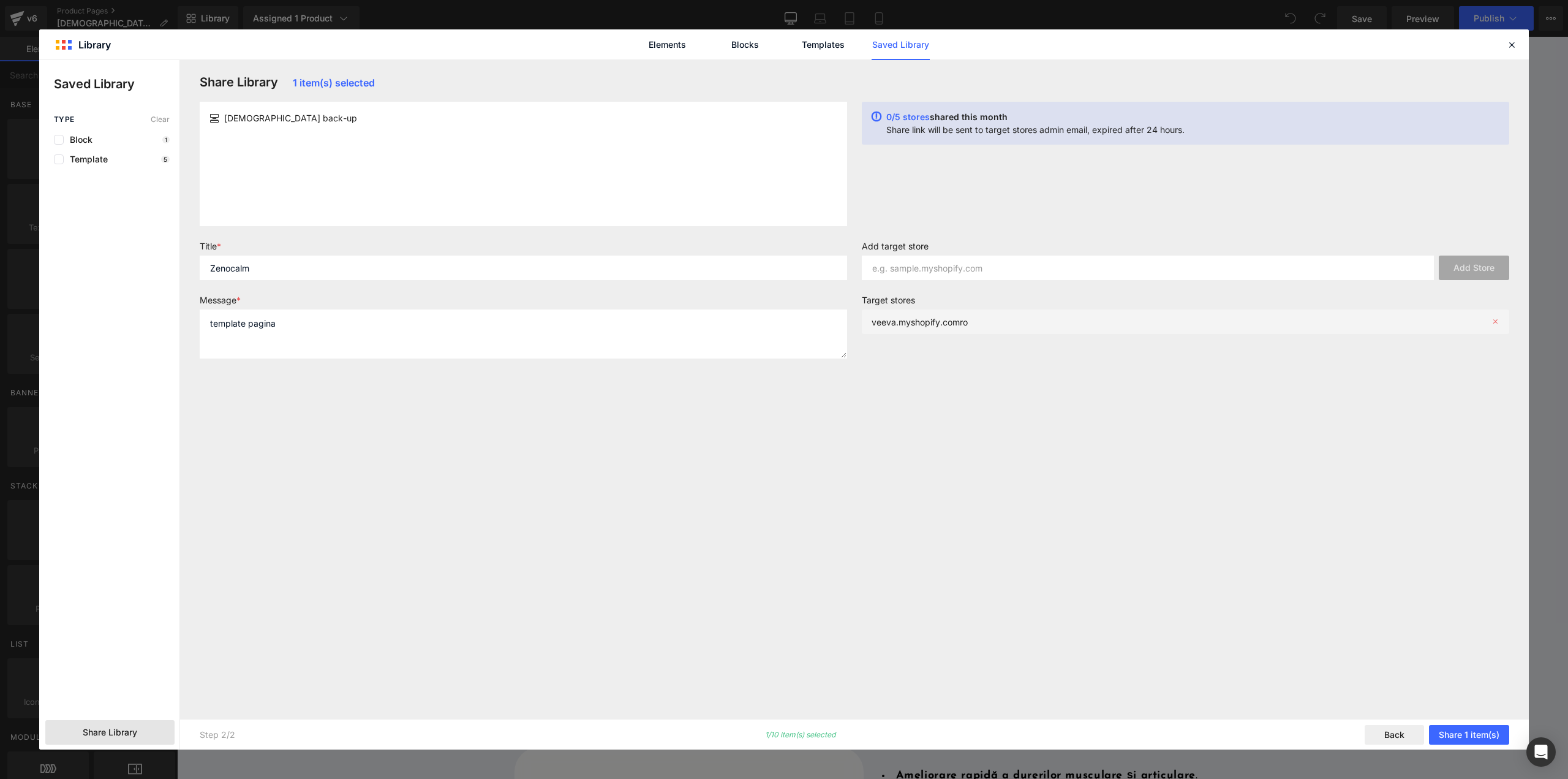
click at [972, 316] on div "veeva.myshopify.comro" at bounding box center [1185, 321] width 647 height 24
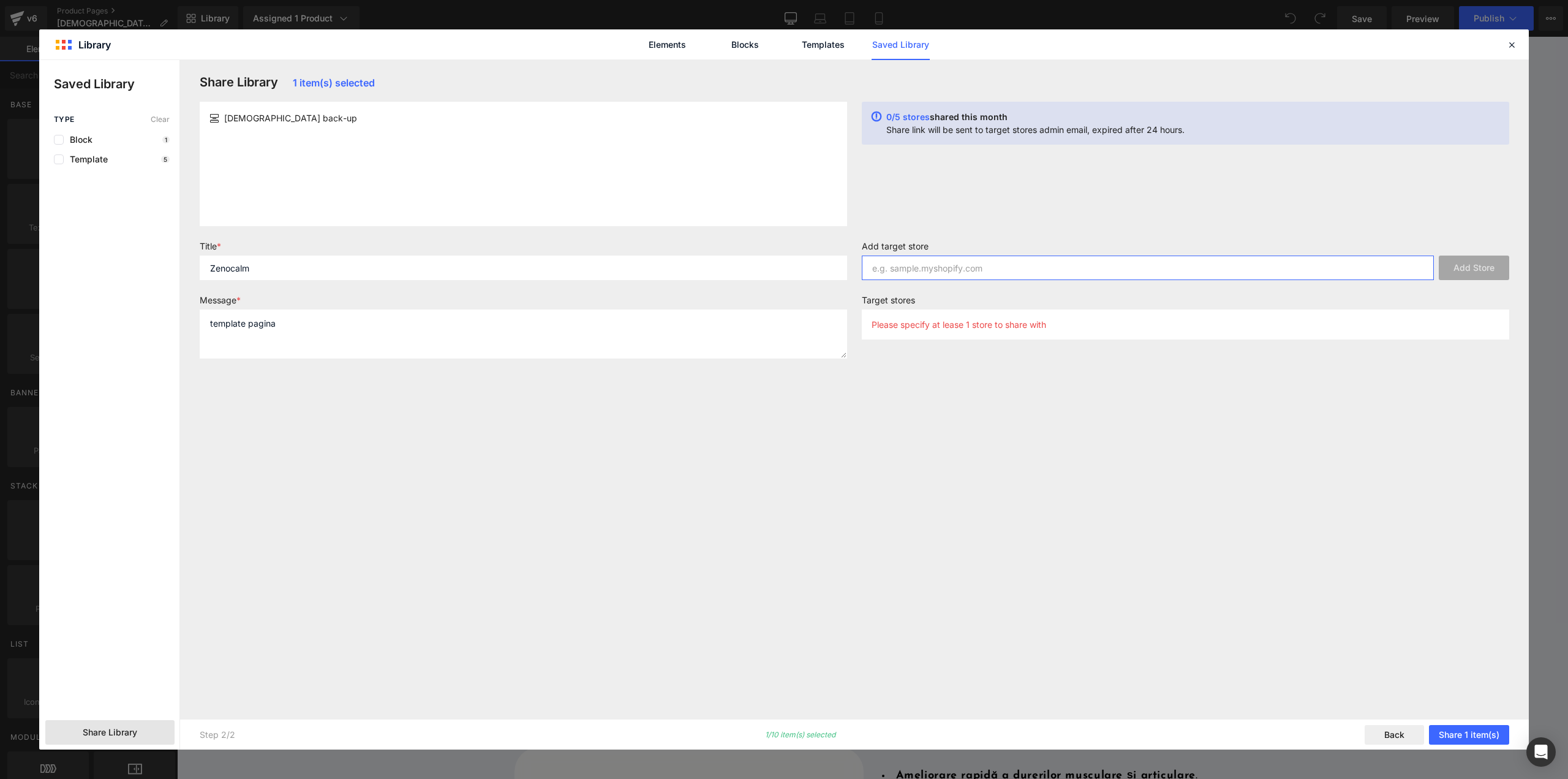
click at [1235, 269] on input "text" at bounding box center [1148, 267] width 572 height 24
type input "veeva"
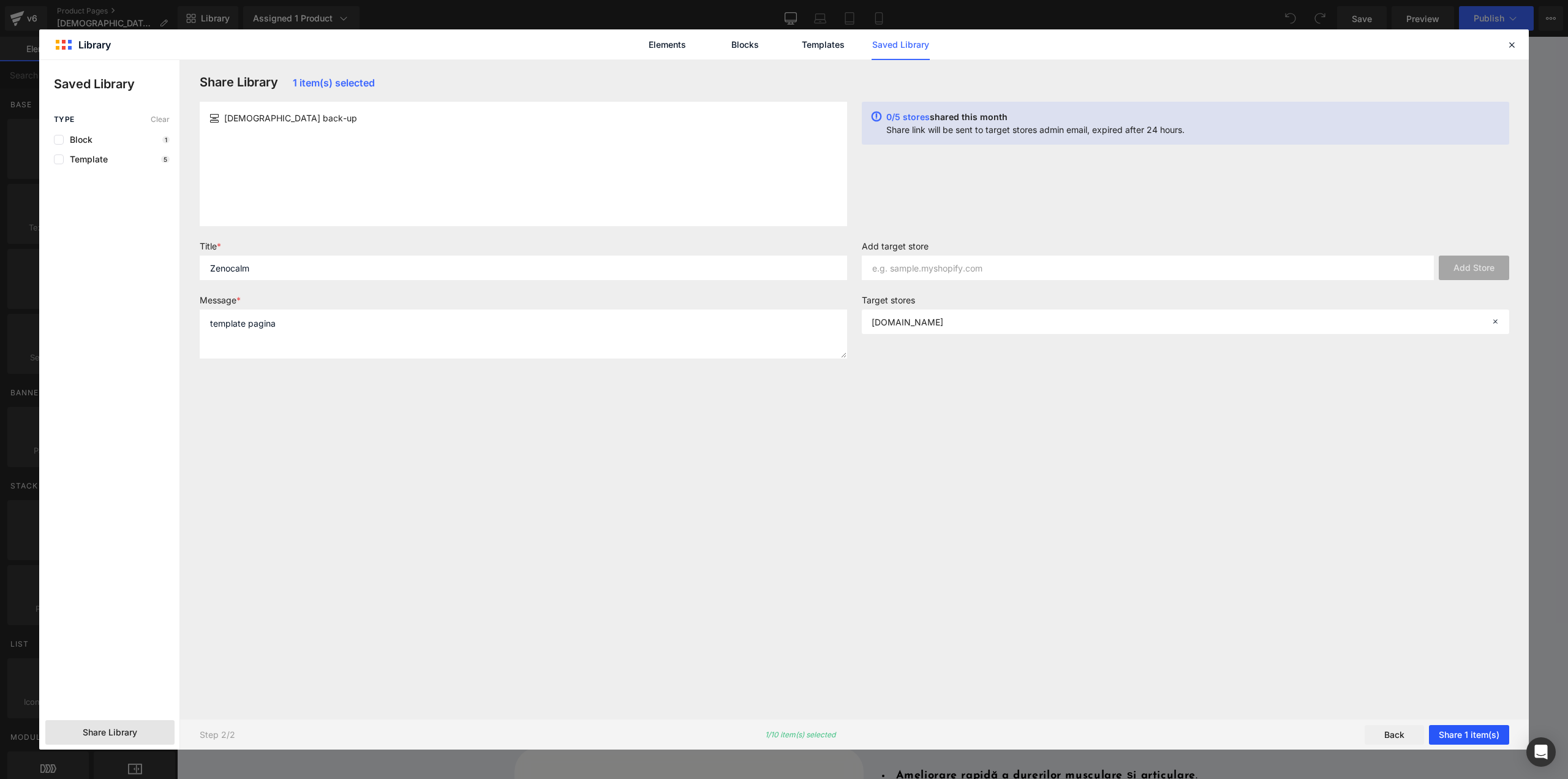
click at [1455, 732] on button "Share 1 item(s)" at bounding box center [1469, 735] width 80 height 20
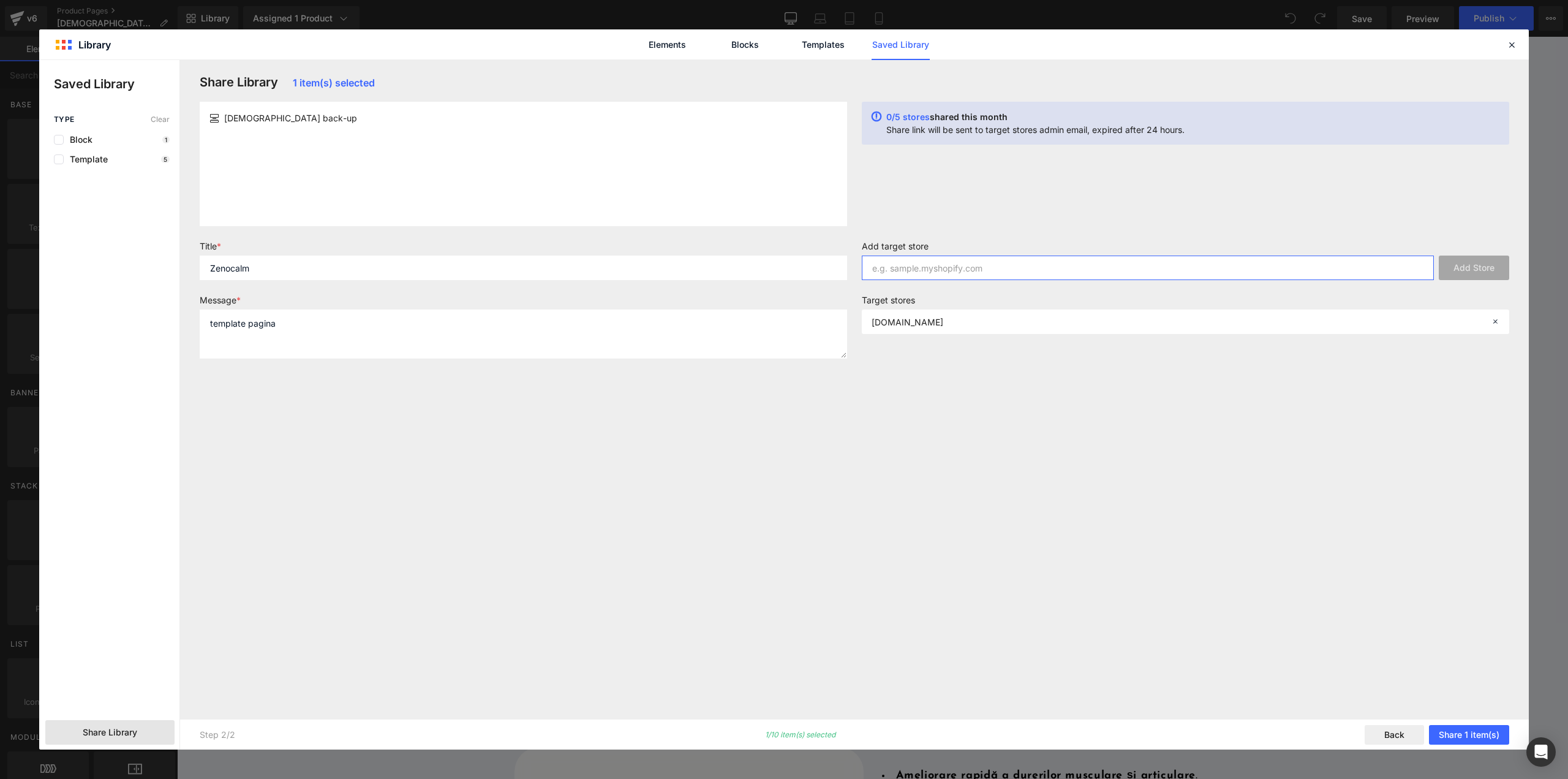
click at [1005, 263] on input "text" at bounding box center [1148, 267] width 572 height 24
paste input "f09e54-4.myshopify.com"
click at [1496, 271] on button "Add Store" at bounding box center [1473, 267] width 71 height 24
click at [1489, 263] on button "Add Store" at bounding box center [1473, 267] width 71 height 24
click at [911, 264] on input "f09e54-4.myshopify.com" at bounding box center [1148, 267] width 572 height 24
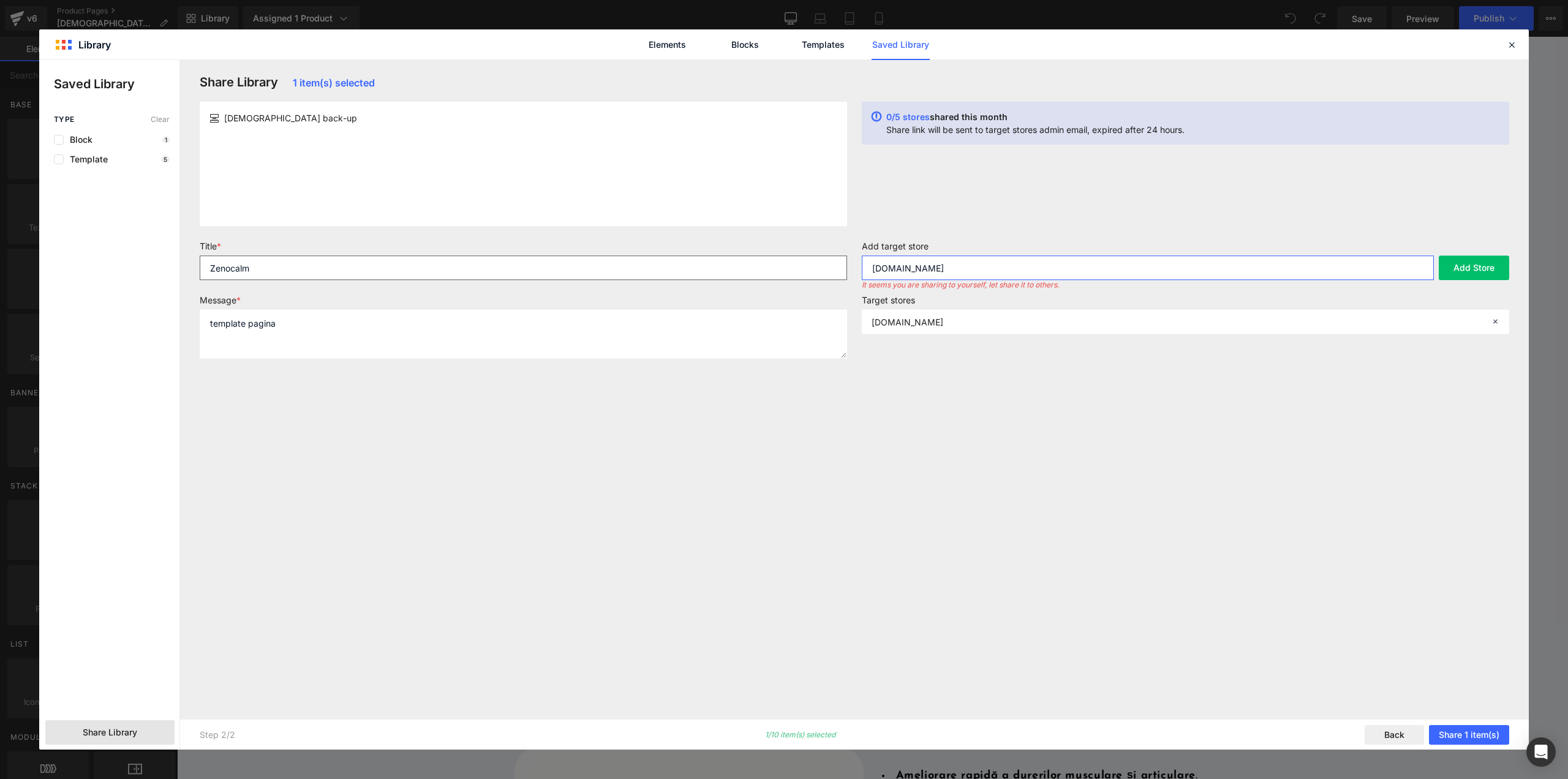
drag, startPoint x: 910, startPoint y: 264, endPoint x: 836, endPoint y: 264, distance: 74.0
click at [836, 264] on form "Title * Zenocalm Message * template pagina Add target store f09e54-4.myshopify.…" at bounding box center [854, 304] width 1324 height 128
type input "calmare.myshopify.com"
click at [1477, 271] on button "Add Store" at bounding box center [1473, 267] width 71 height 24
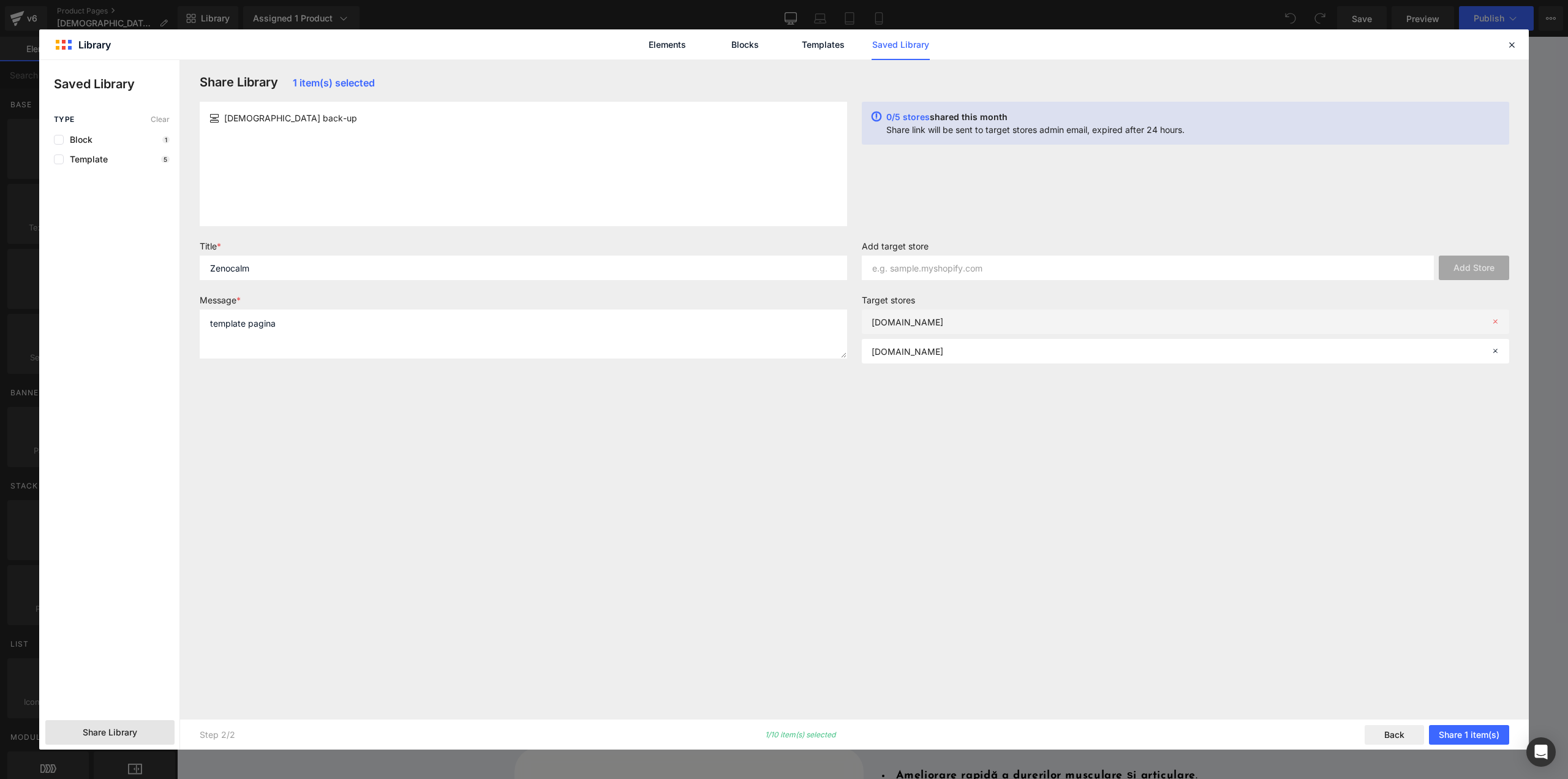
click at [1499, 321] on icon at bounding box center [1495, 321] width 9 height 9
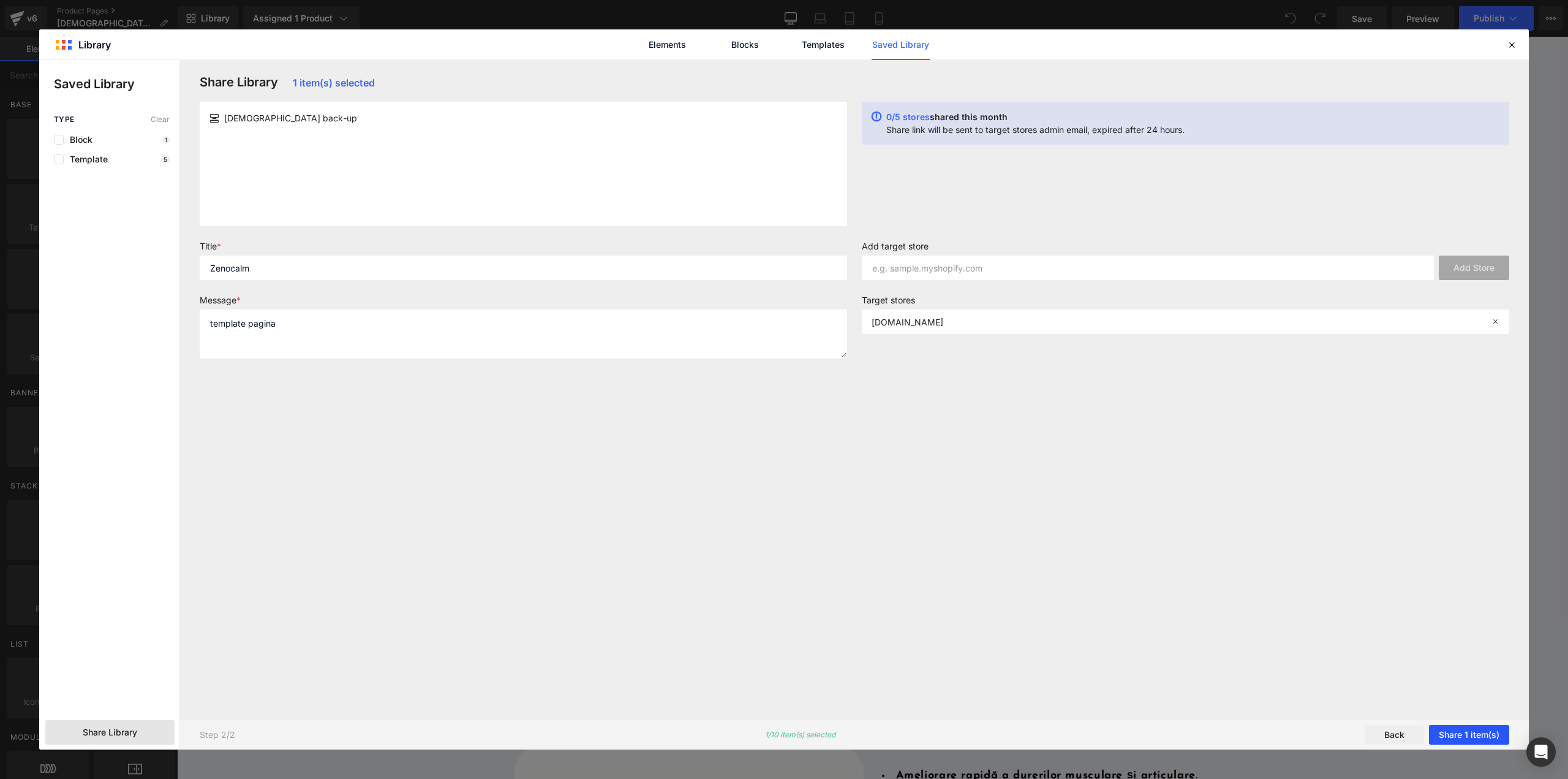
click at [1466, 737] on button "Share 1 item(s)" at bounding box center [1469, 735] width 80 height 20
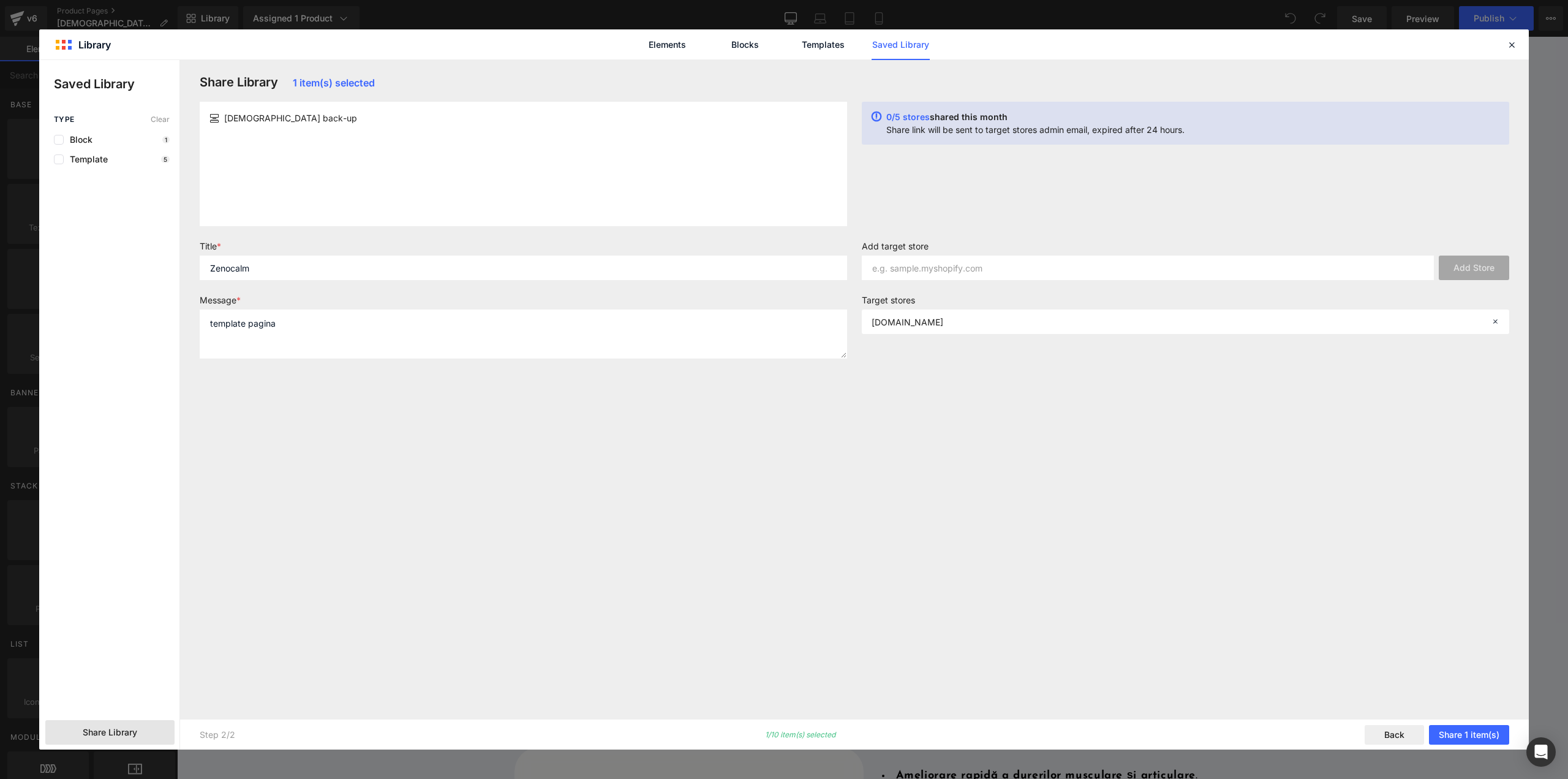
click at [1234, 542] on div "Share Library 1 item(s) selected ZENOCALM back-up 0/5 stores shared this month …" at bounding box center [854, 390] width 1324 height 630
click at [1498, 317] on div "calmare.myshopify.com" at bounding box center [1185, 321] width 647 height 24
click at [535, 604] on div "Share Library 1 item(s) selected ZENOCALM back-up 0/5 stores shared this month …" at bounding box center [854, 390] width 1324 height 630
click at [789, 731] on div "Rendering Content" at bounding box center [784, 730] width 75 height 13
click at [1511, 40] on icon at bounding box center [1511, 44] width 11 height 11
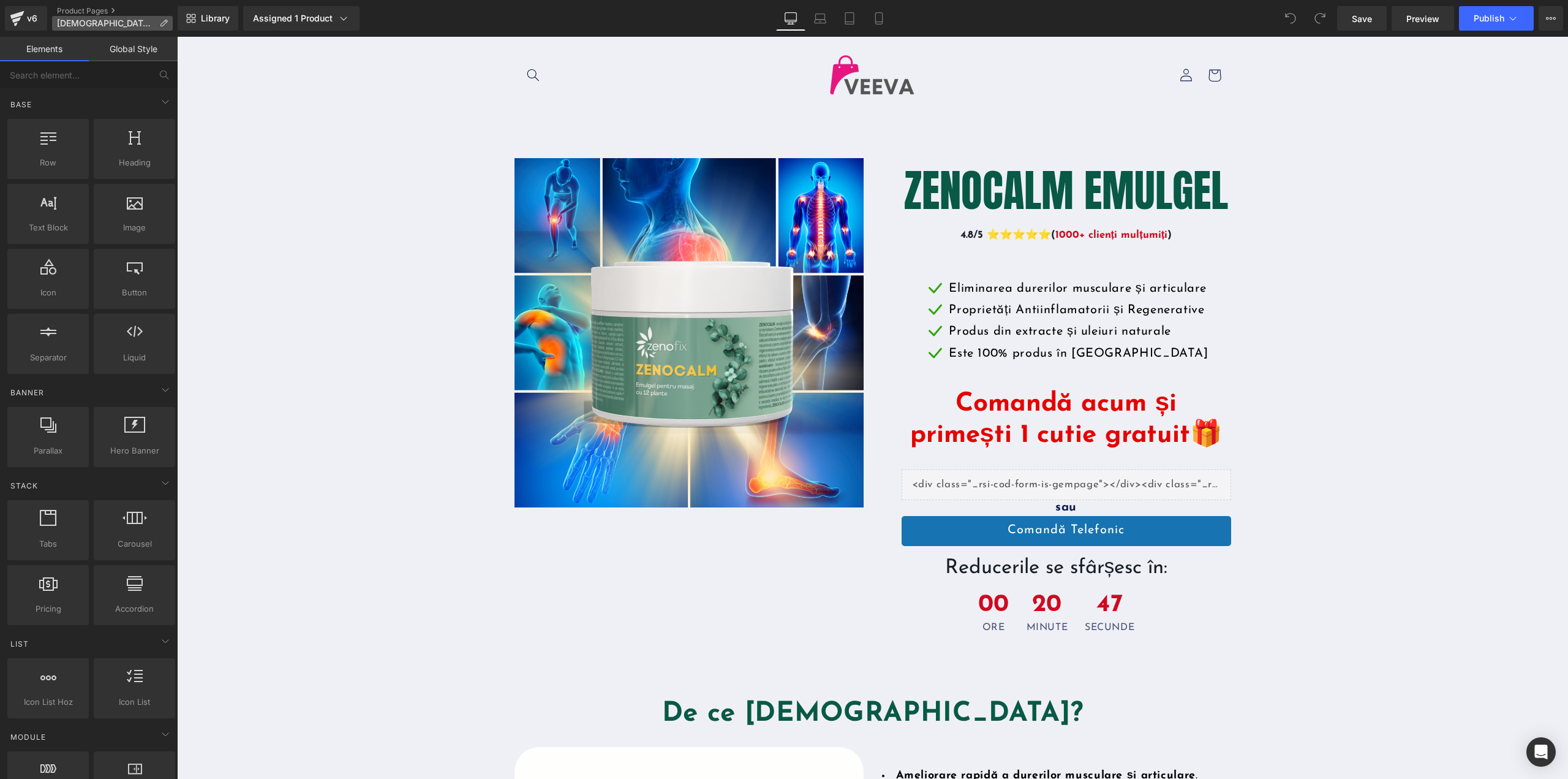
click at [75, 18] on p "[DEMOGRAPHIC_DATA] 1" at bounding box center [112, 23] width 121 height 15
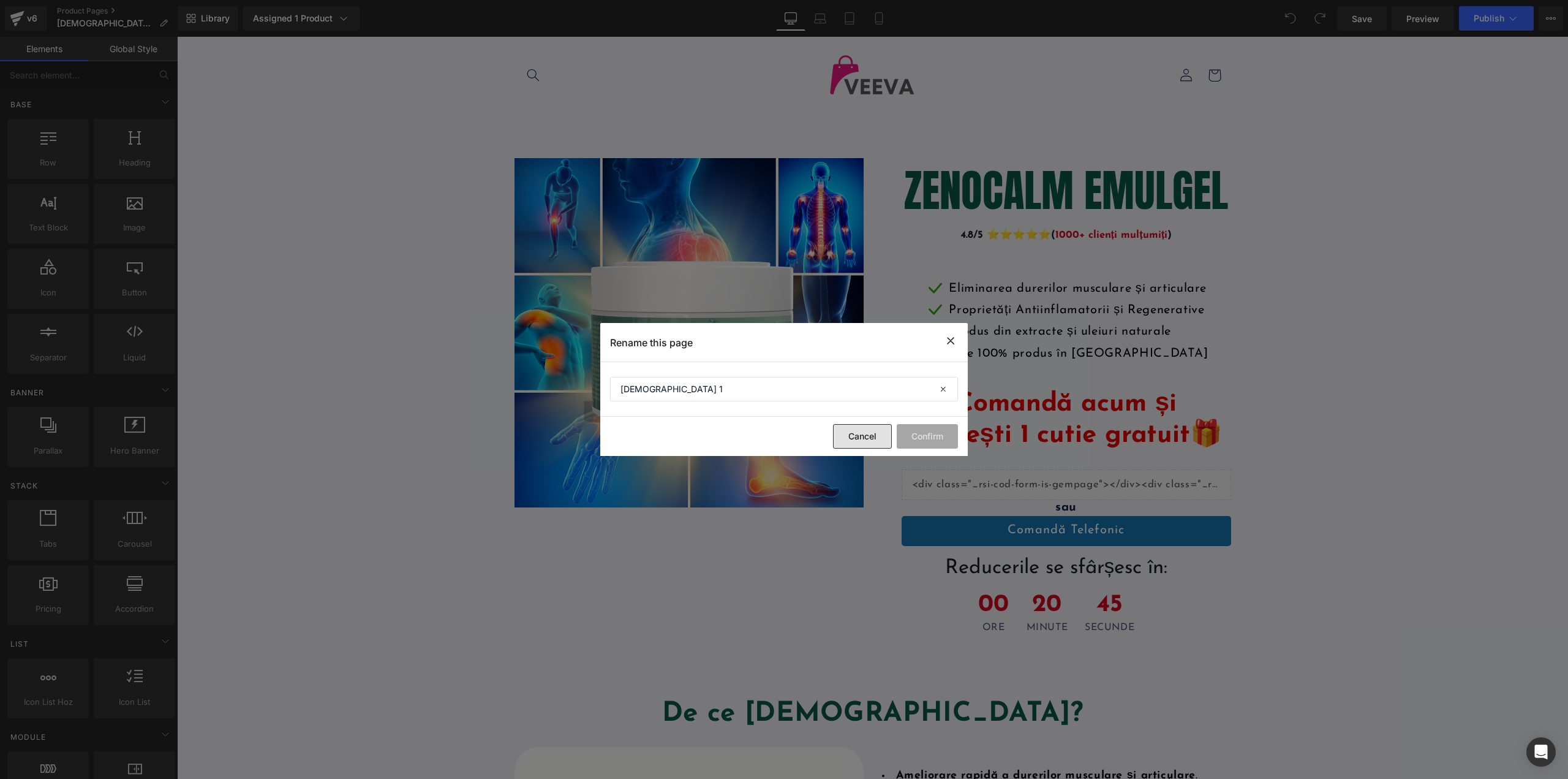
drag, startPoint x: 882, startPoint y: 435, endPoint x: 633, endPoint y: 404, distance: 250.9
click at [882, 435] on button "Cancel" at bounding box center [862, 436] width 59 height 24
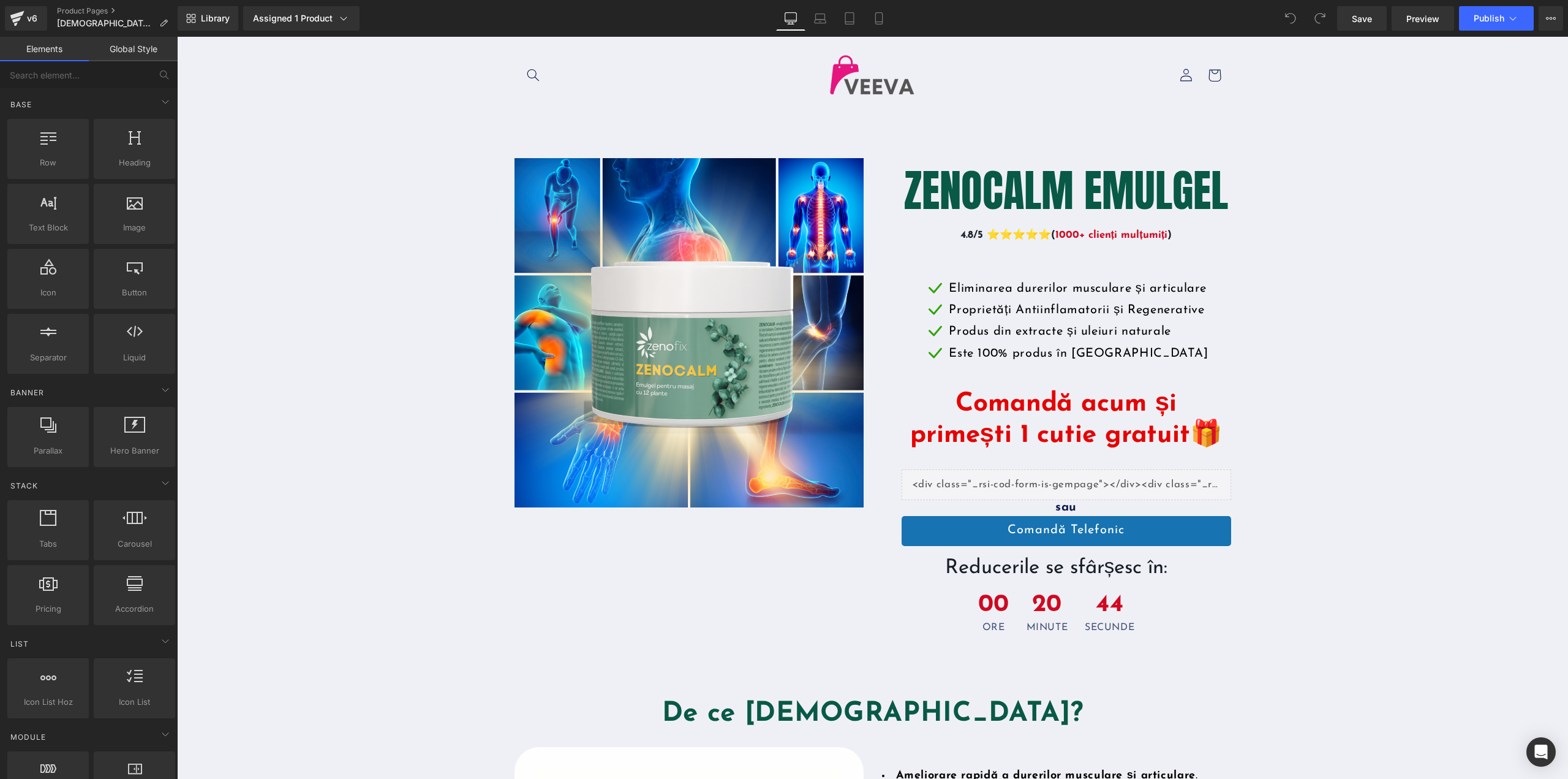
click at [85, 5] on div "v6 Product Pages ZENOCALM 1" at bounding box center [89, 19] width 178 height 37
click at [90, 13] on link "Product Pages" at bounding box center [117, 11] width 121 height 10
